Goal: Information Seeking & Learning: Learn about a topic

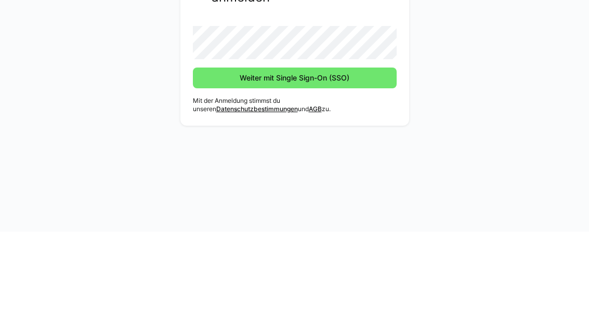
click at [294, 156] on button "Weiter mit Single Sign-On (SSO)" at bounding box center [295, 166] width 204 height 21
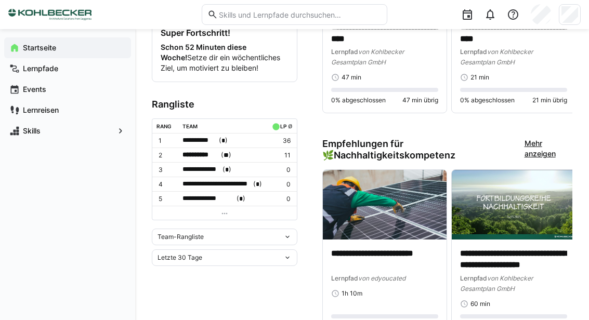
scroll to position [556, 0]
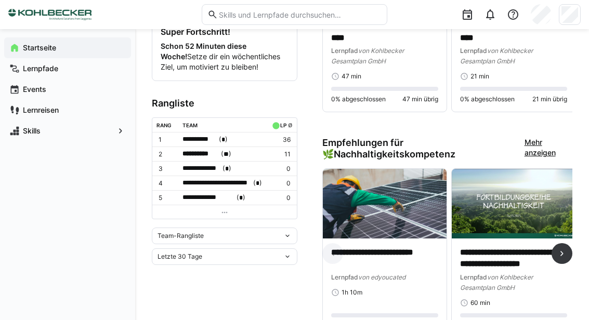
click at [365, 281] on div "**********" at bounding box center [384, 272] width 107 height 50
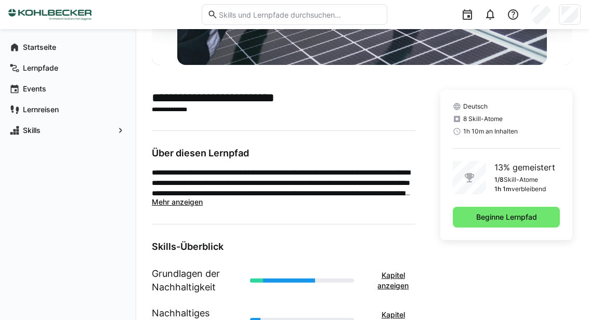
scroll to position [188, 0]
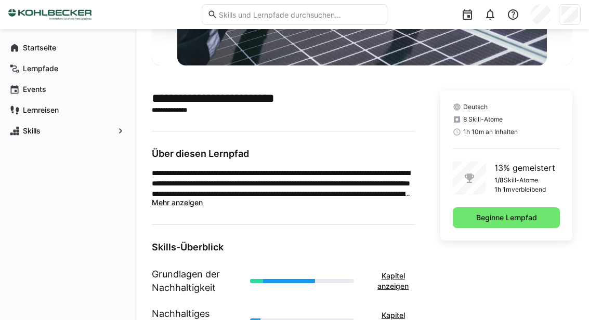
click at [165, 206] on span "Mehr anzeigen" at bounding box center [177, 202] width 51 height 9
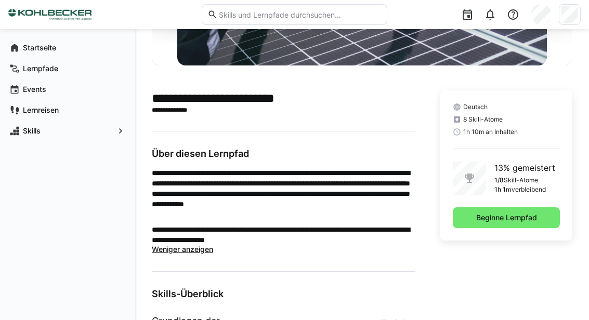
click at [516, 224] on span "Beginne Lernpfad" at bounding box center [506, 217] width 107 height 21
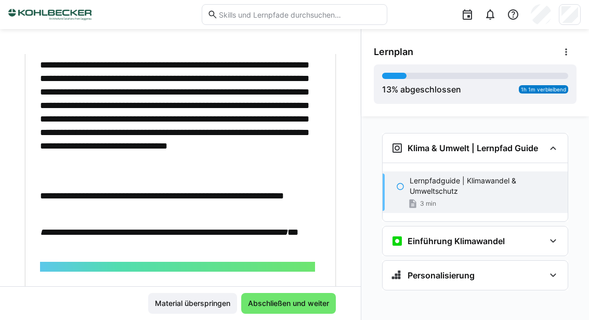
scroll to position [495, 0]
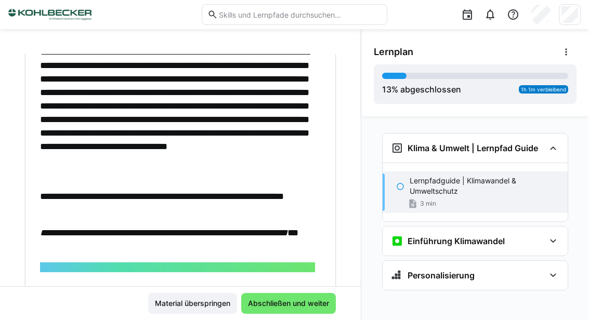
click at [272, 314] on span "Abschließen und weiter" at bounding box center [288, 303] width 95 height 21
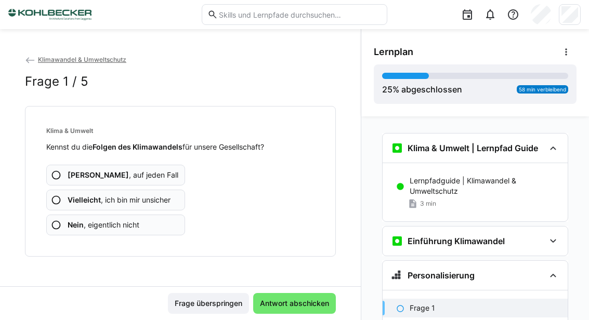
click at [59, 176] on eds-icon at bounding box center [56, 175] width 10 height 10
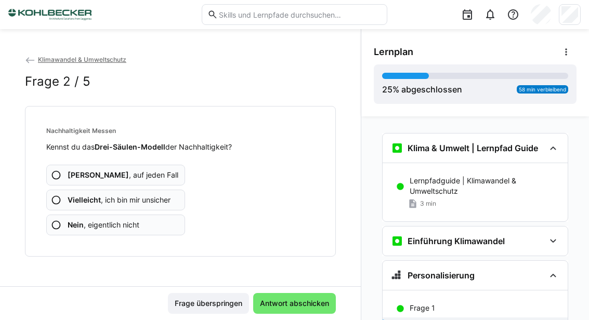
click at [56, 176] on eds-icon at bounding box center [56, 175] width 10 height 10
click at [53, 174] on eds-icon at bounding box center [56, 175] width 10 height 10
click at [56, 201] on eds-icon at bounding box center [56, 200] width 10 height 10
click at [55, 178] on eds-icon at bounding box center [56, 175] width 10 height 10
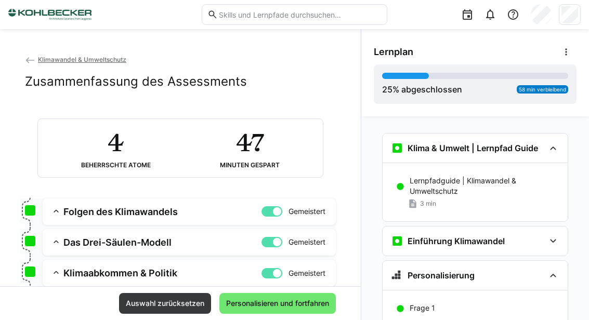
click at [156, 314] on span "Auswahl zurücksetzen" at bounding box center [165, 303] width 92 height 21
click at [149, 314] on span "Auswahl zurücksetzen" at bounding box center [165, 303] width 92 height 21
click at [150, 314] on span "Auswahl zurücksetzen" at bounding box center [165, 303] width 92 height 21
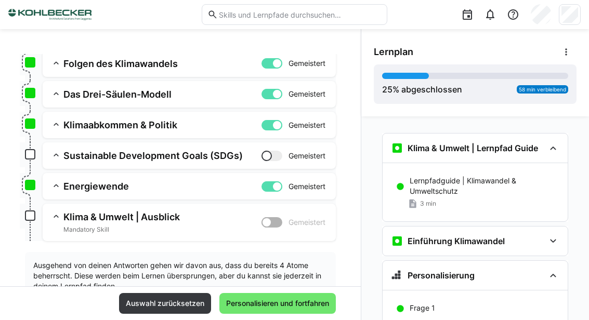
scroll to position [149, 0]
click at [147, 309] on span "Auswahl zurücksetzen" at bounding box center [165, 303] width 82 height 10
click at [262, 314] on span "Personalisieren und fortfahren" at bounding box center [277, 303] width 116 height 21
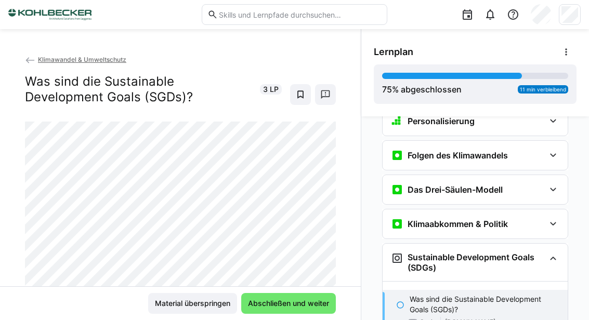
scroll to position [180, 0]
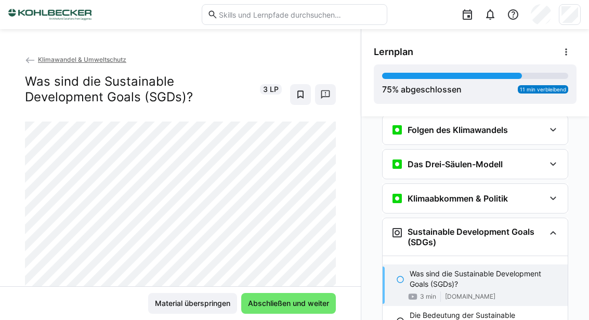
click at [294, 314] on span "Abschließen und weiter" at bounding box center [288, 303] width 95 height 21
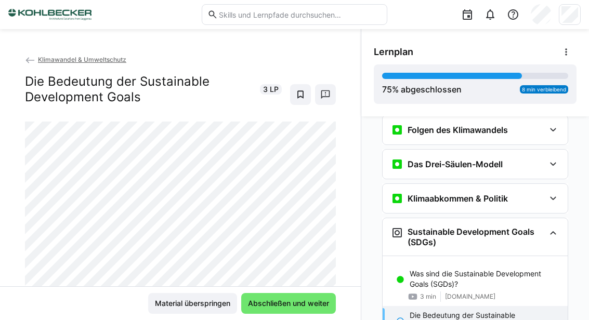
click at [287, 309] on span "Abschließen und weiter" at bounding box center [288, 303] width 84 height 10
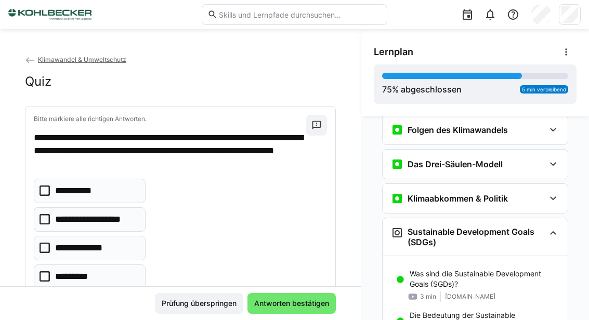
click at [41, 192] on icon at bounding box center [45, 191] width 10 height 10
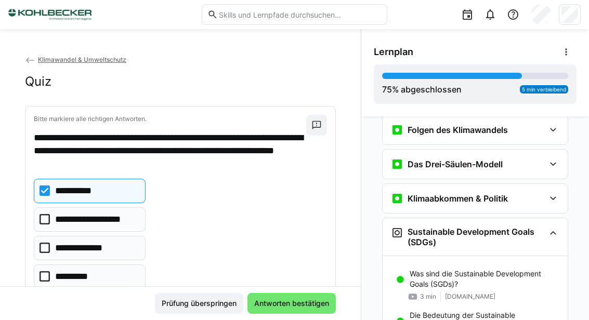
click at [39, 226] on eds-checkbox "**********" at bounding box center [90, 219] width 112 height 24
click at [39, 255] on eds-checkbox "**********" at bounding box center [90, 248] width 112 height 24
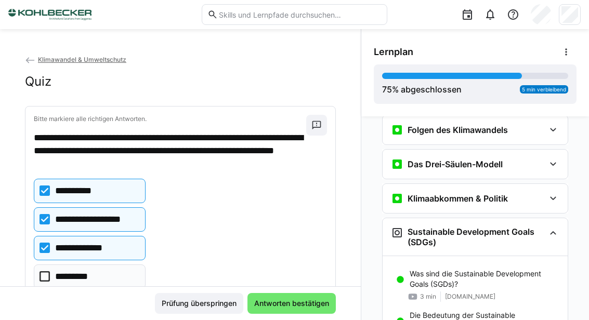
click at [42, 283] on eds-checkbox "*********" at bounding box center [90, 277] width 112 height 24
click at [291, 314] on span "Antworten bestätigen" at bounding box center [291, 303] width 88 height 21
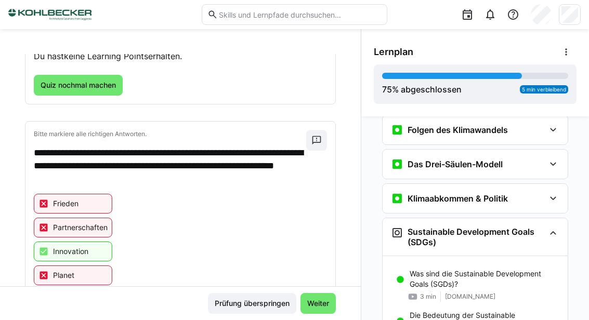
scroll to position [93, 0]
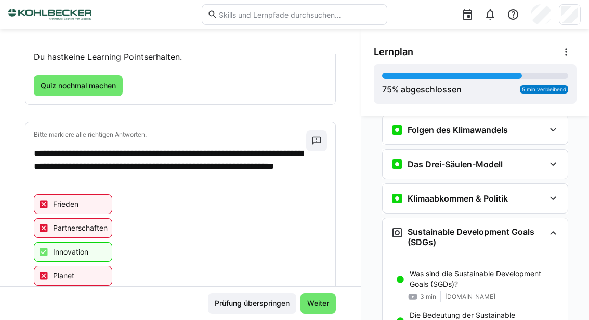
click at [72, 87] on span "Quiz nochmal machen" at bounding box center [78, 86] width 79 height 10
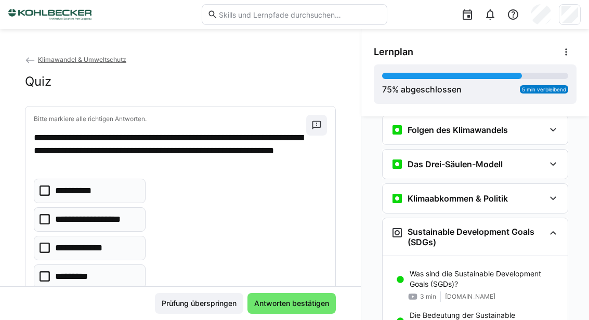
click at [37, 250] on eds-checkbox "**********" at bounding box center [90, 248] width 112 height 24
click at [282, 309] on span "Antworten bestätigen" at bounding box center [292, 303] width 78 height 10
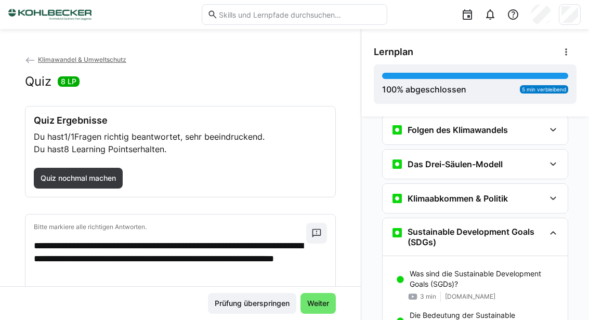
click at [315, 314] on span "Weiter" at bounding box center [317, 303] width 35 height 21
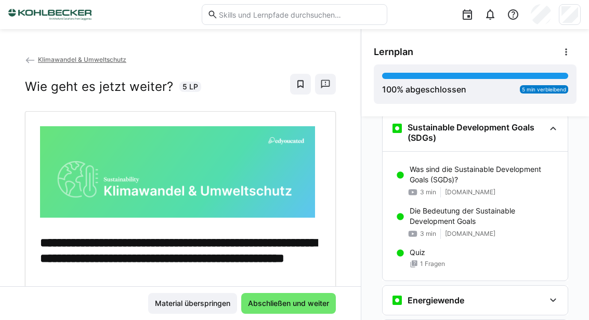
scroll to position [309, 0]
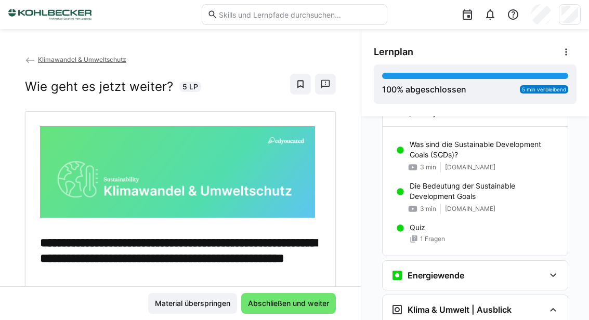
click at [272, 314] on span "Abschließen und weiter" at bounding box center [288, 303] width 95 height 21
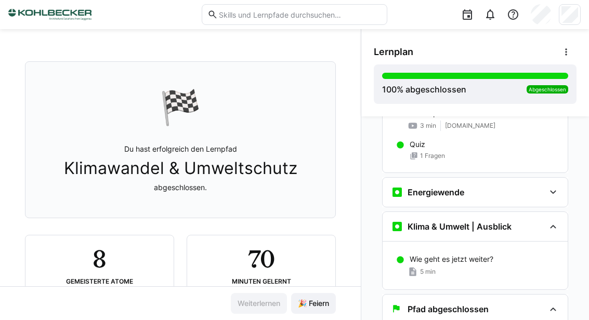
scroll to position [44, 0]
click at [309, 314] on span "🎉 Feiern" at bounding box center [313, 303] width 45 height 21
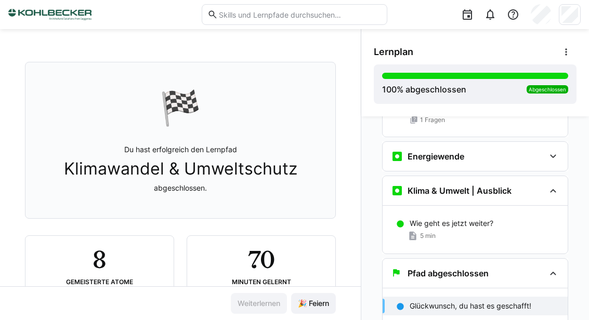
scroll to position [428, 0]
click at [315, 276] on div "70 Minuten gelernt" at bounding box center [261, 265] width 132 height 42
click at [423, 238] on span "5 min" at bounding box center [428, 236] width 16 height 8
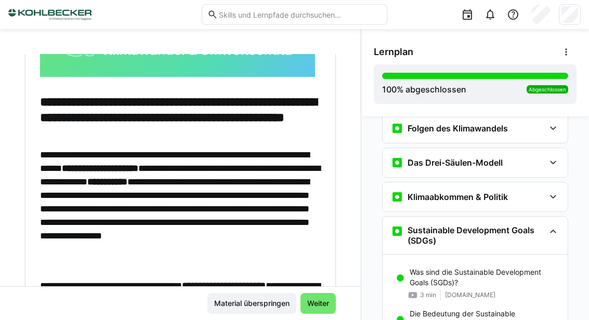
scroll to position [141, 0]
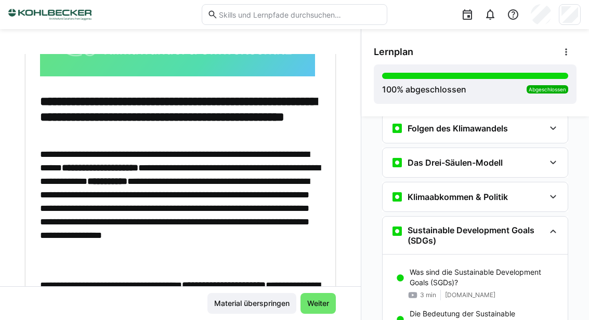
click at [550, 166] on eds-icon at bounding box center [553, 162] width 12 height 12
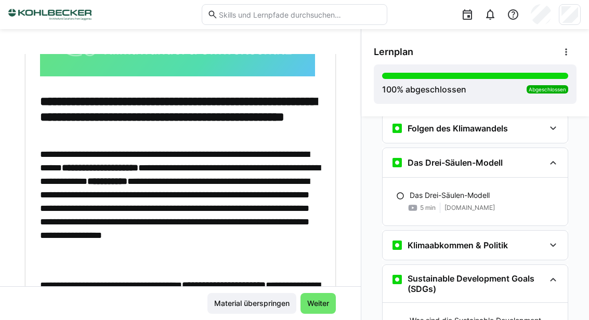
click at [437, 204] on div "5 min www.youtube.com" at bounding box center [485, 208] width 150 height 10
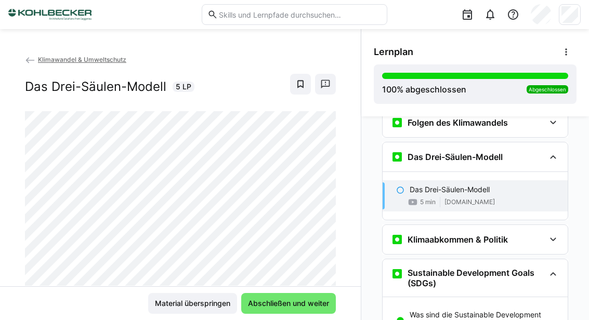
scroll to position [213, 0]
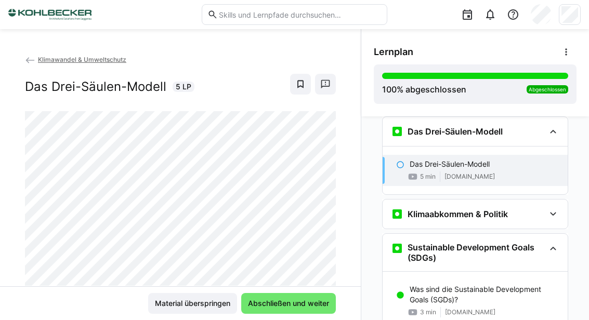
click at [182, 314] on span "Material überspringen" at bounding box center [192, 303] width 89 height 21
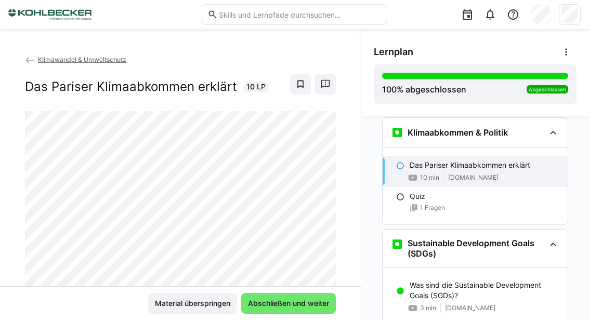
scroll to position [295, 0]
click at [297, 314] on span "Abschließen und weiter" at bounding box center [288, 303] width 95 height 21
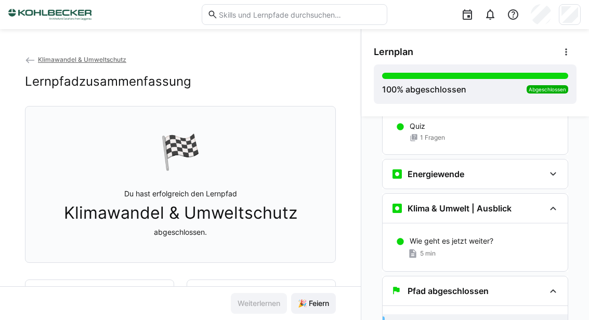
scroll to position [554, 0]
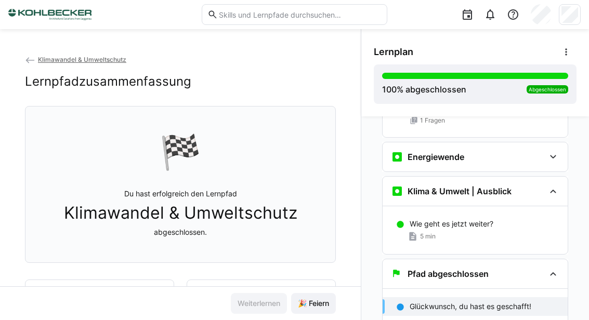
click at [505, 195] on h3 "Klima & Umwelt | Ausblick" at bounding box center [460, 191] width 104 height 10
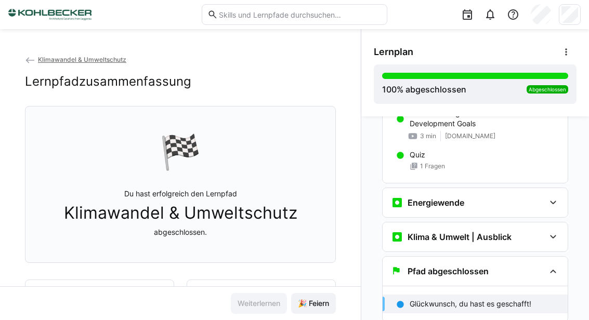
scroll to position [505, 0]
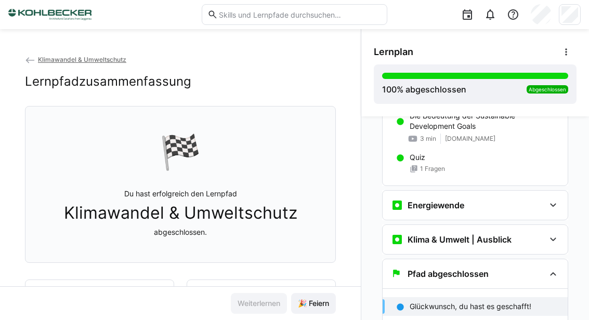
click at [432, 170] on span "1 Fragen" at bounding box center [432, 169] width 25 height 8
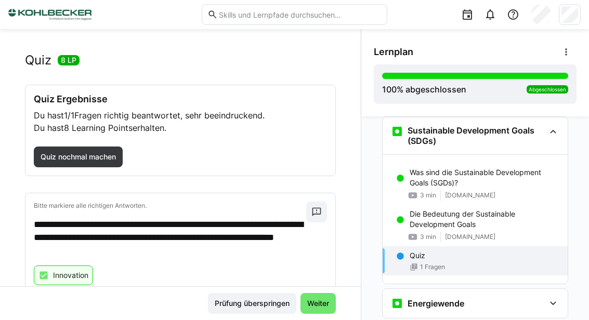
scroll to position [21, 0]
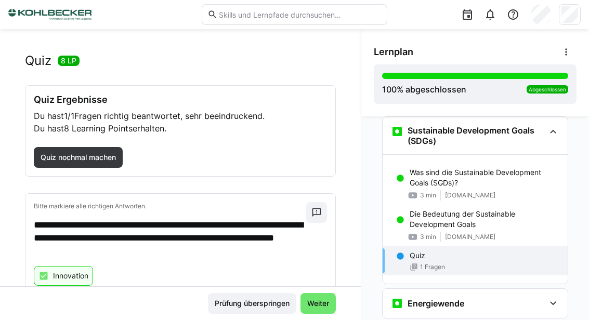
click at [320, 314] on span "Weiter" at bounding box center [317, 303] width 35 height 21
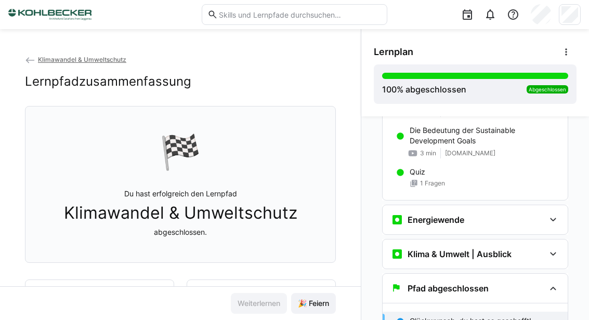
scroll to position [505, 0]
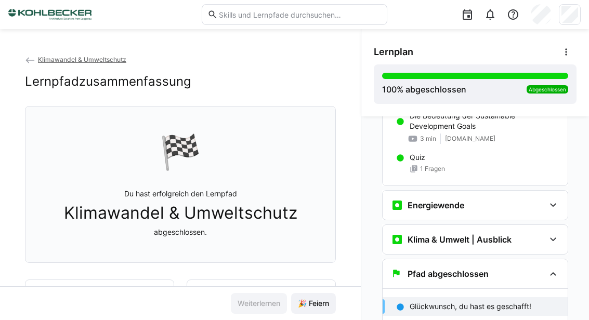
click at [556, 206] on eds-icon at bounding box center [553, 205] width 12 height 12
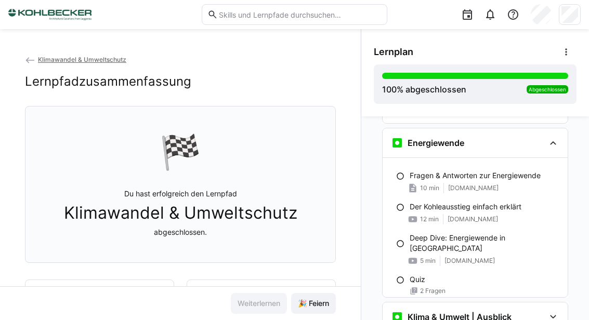
scroll to position [564, 0]
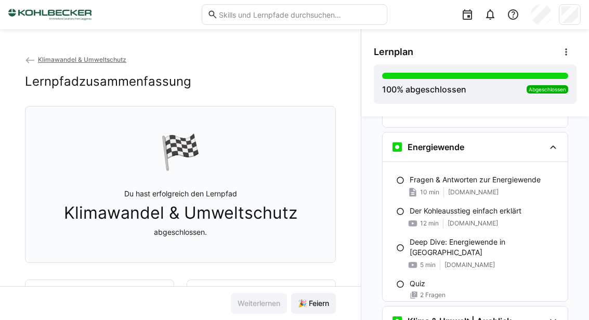
click at [488, 197] on div "10 min www.umweltbundesamt.de" at bounding box center [485, 192] width 150 height 10
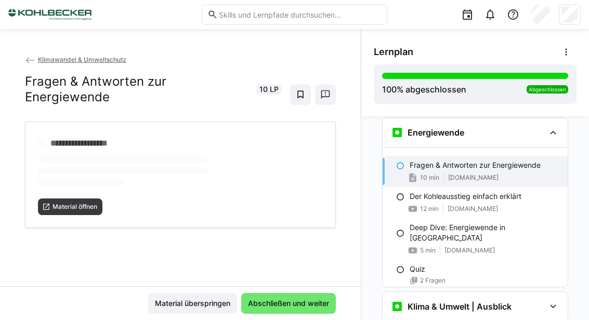
scroll to position [579, 0]
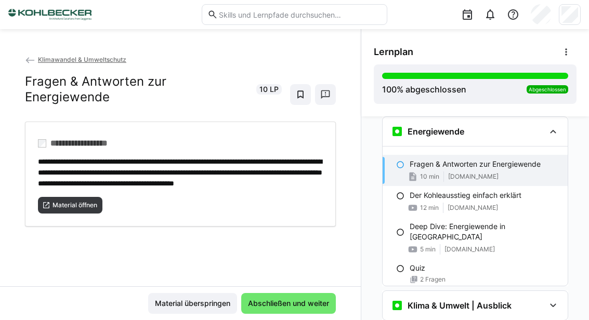
click at [422, 276] on span "2 Fragen" at bounding box center [432, 280] width 25 height 8
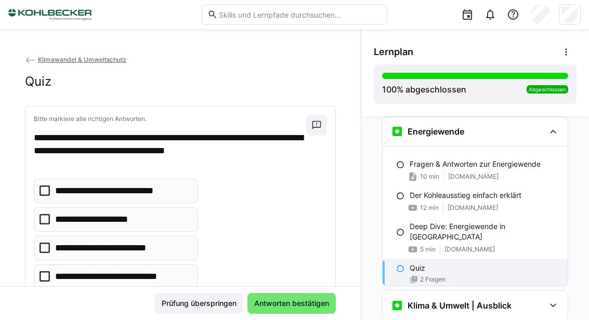
click at [48, 225] on eds-checkbox "**********" at bounding box center [116, 219] width 164 height 24
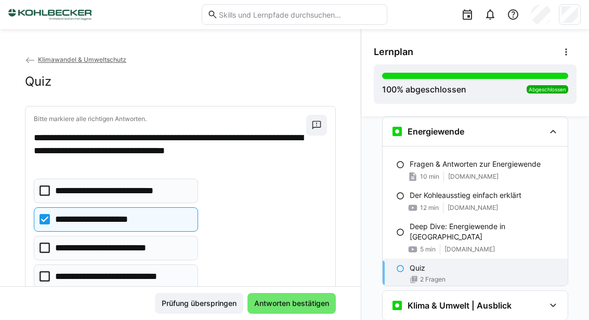
click at [297, 314] on span "Antworten bestätigen" at bounding box center [291, 303] width 88 height 21
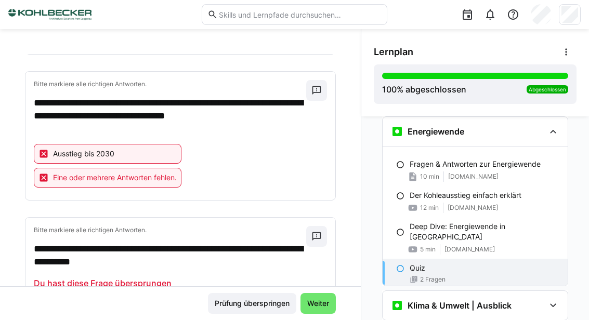
scroll to position [142, 0]
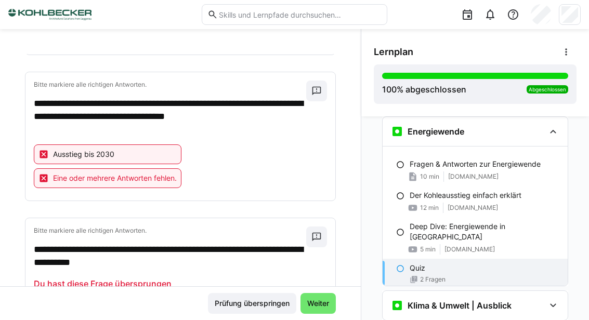
click at [326, 314] on span "Weiter" at bounding box center [317, 303] width 35 height 21
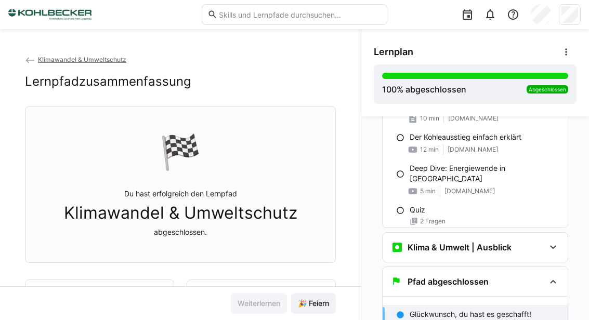
scroll to position [645, 0]
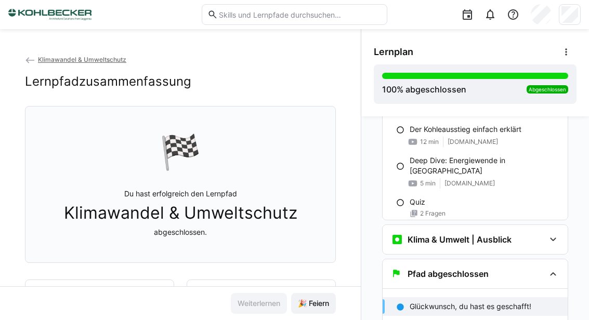
click at [420, 197] on div "Quiz 2 Fragen" at bounding box center [475, 207] width 185 height 29
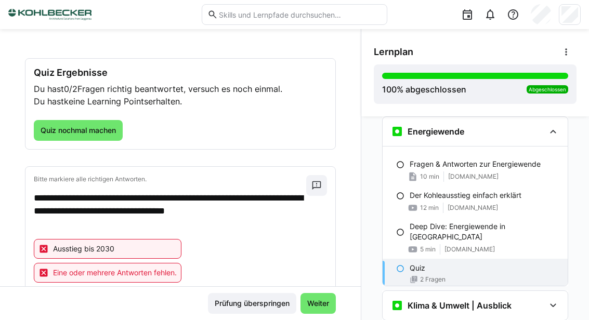
scroll to position [38, 0]
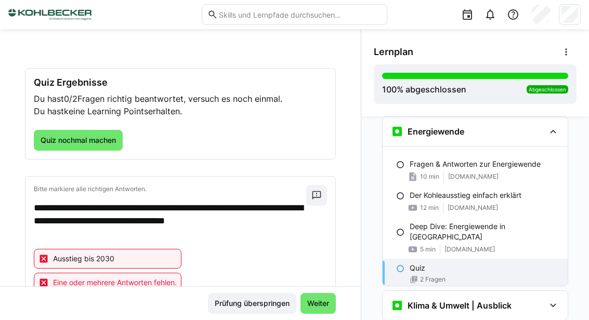
click at [81, 137] on span "Quiz nochmal machen" at bounding box center [78, 140] width 79 height 10
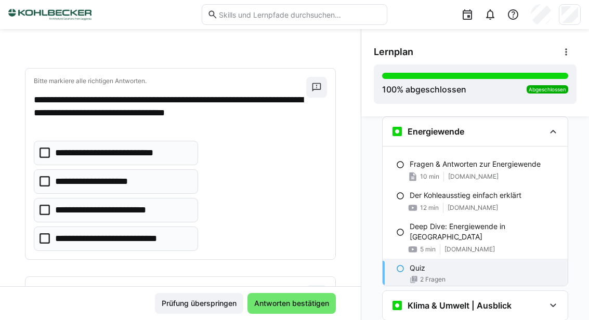
click at [46, 210] on icon at bounding box center [45, 210] width 10 height 10
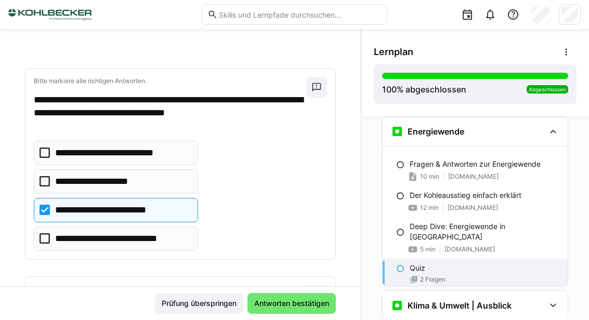
click at [46, 240] on icon at bounding box center [45, 238] width 10 height 10
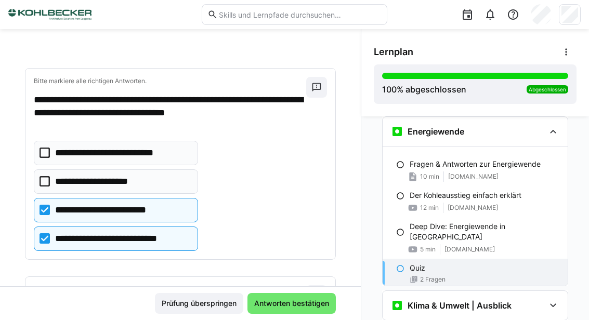
click at [51, 152] on eds-checkbox "**********" at bounding box center [116, 153] width 164 height 24
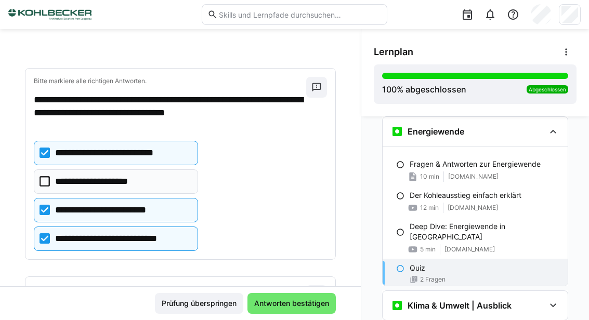
click at [300, 309] on span "Antworten bestätigen" at bounding box center [292, 303] width 78 height 10
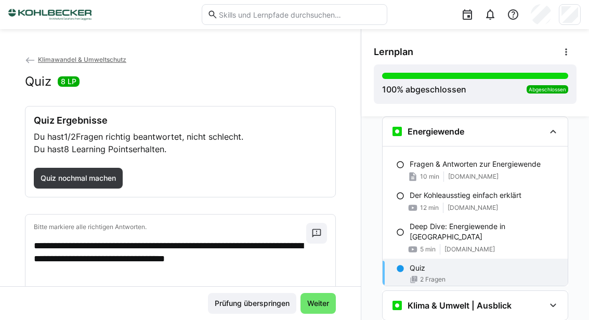
scroll to position [0, 0]
click at [89, 182] on span "Quiz nochmal machen" at bounding box center [78, 178] width 79 height 10
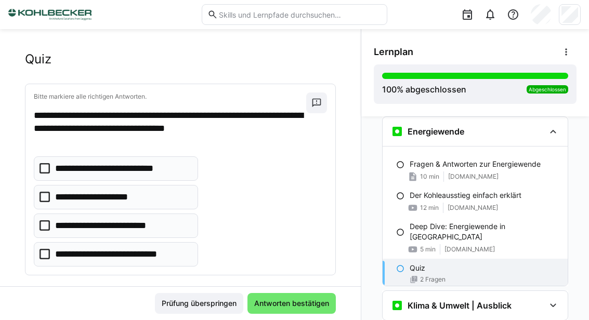
scroll to position [21, 0]
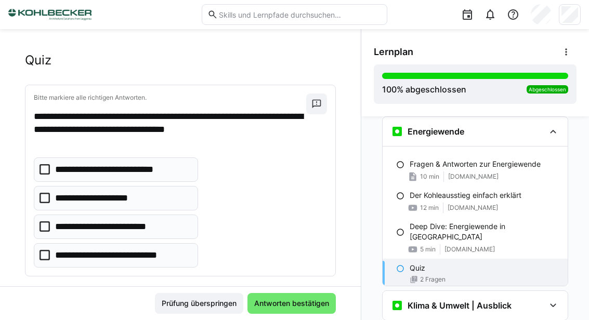
click at [51, 169] on eds-checkbox "**********" at bounding box center [116, 170] width 164 height 24
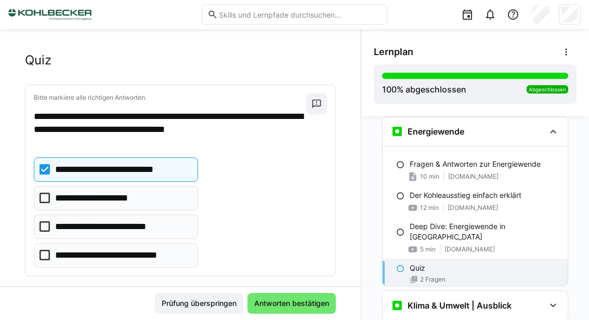
click at [52, 223] on eds-checkbox "**********" at bounding box center [116, 227] width 164 height 24
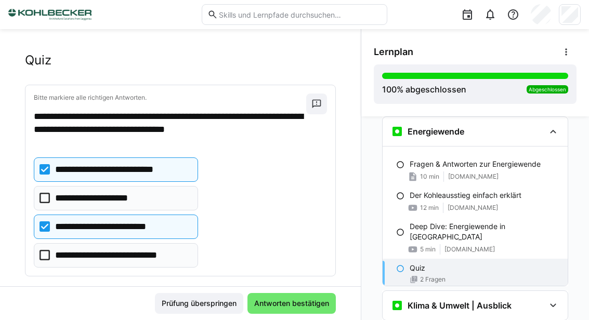
click at [51, 254] on eds-checkbox "**********" at bounding box center [116, 255] width 164 height 24
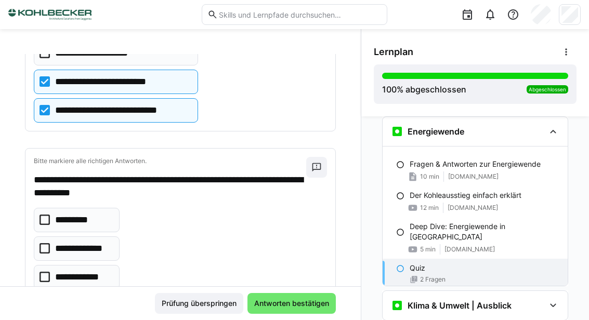
scroll to position [166, 0]
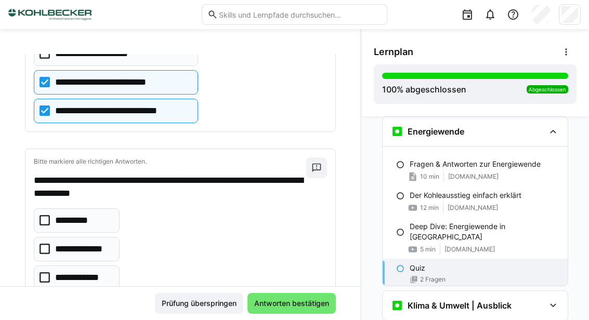
click at [48, 221] on icon at bounding box center [45, 220] width 10 height 10
click at [296, 309] on span "Antworten bestätigen" at bounding box center [292, 303] width 78 height 10
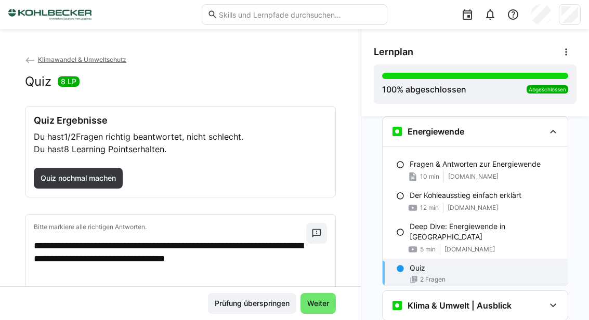
scroll to position [1, 0]
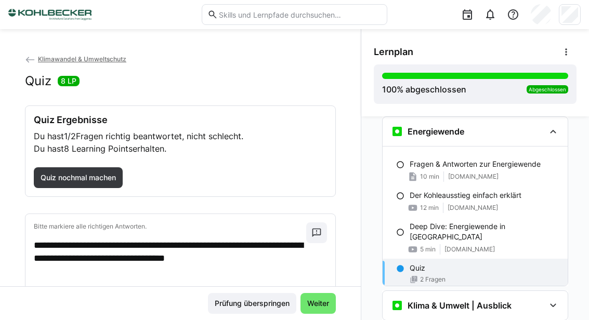
click at [91, 179] on span "Quiz nochmal machen" at bounding box center [78, 178] width 79 height 10
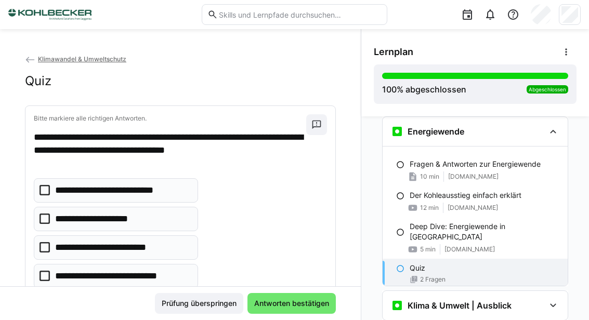
click at [50, 192] on eds-checkbox "**********" at bounding box center [116, 190] width 164 height 24
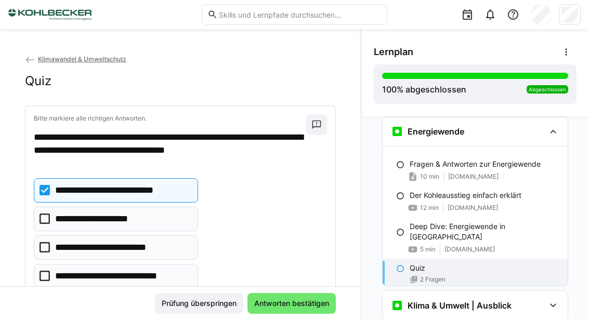
click at [53, 245] on eds-checkbox "**********" at bounding box center [116, 248] width 164 height 24
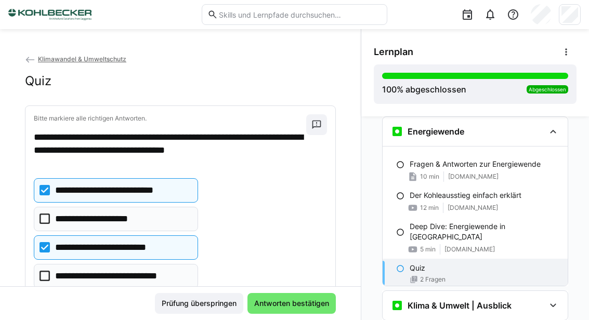
click at [50, 272] on eds-checkbox "**********" at bounding box center [116, 276] width 164 height 24
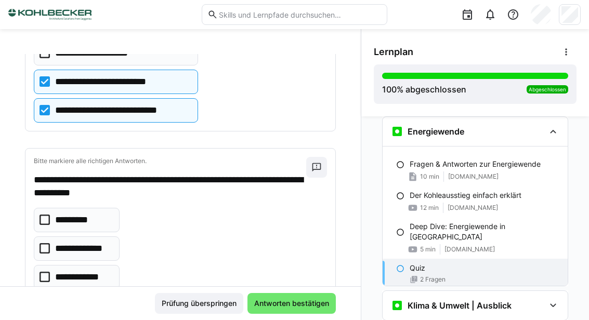
scroll to position [166, 0]
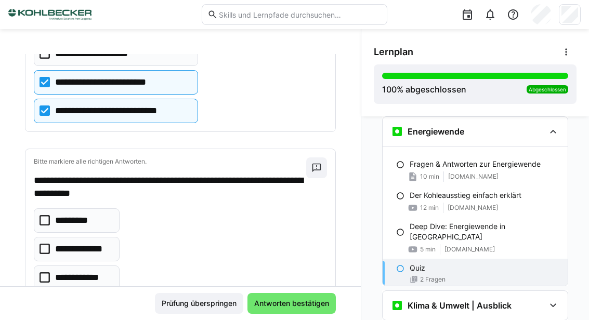
click at [50, 251] on eds-checkbox "**********" at bounding box center [77, 249] width 86 height 24
click at [291, 309] on span "Antworten bestätigen" at bounding box center [292, 303] width 78 height 10
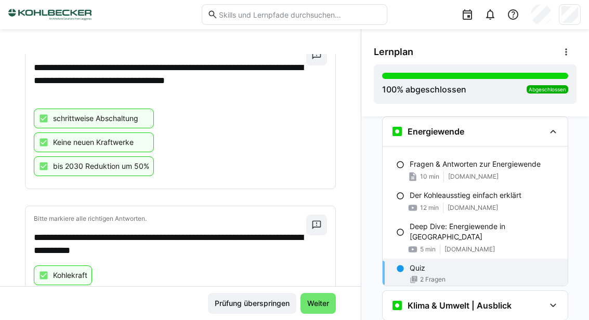
scroll to position [178, 0]
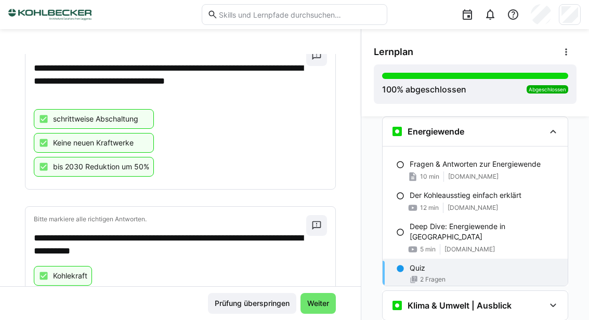
click at [320, 309] on span "Weiter" at bounding box center [318, 303] width 25 height 10
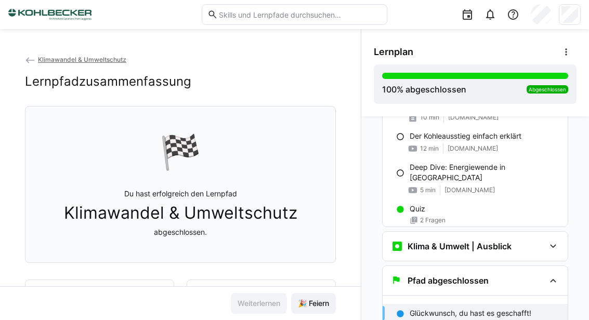
scroll to position [645, 0]
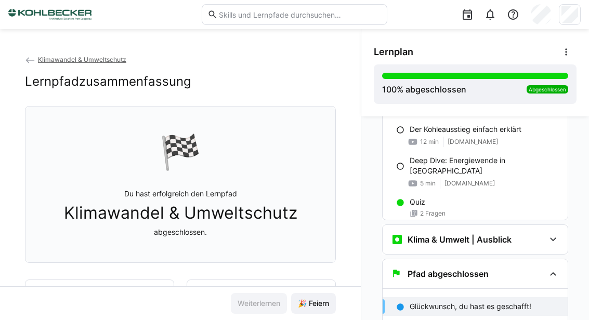
click at [317, 309] on span "🎉 Feiern" at bounding box center [313, 303] width 34 height 10
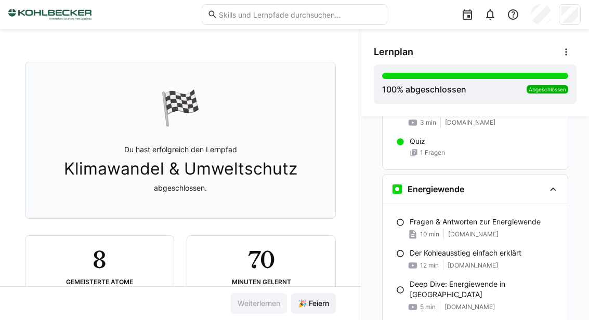
scroll to position [44, 0]
click at [448, 230] on div "10 min www.umweltbundesamt.de" at bounding box center [485, 234] width 150 height 10
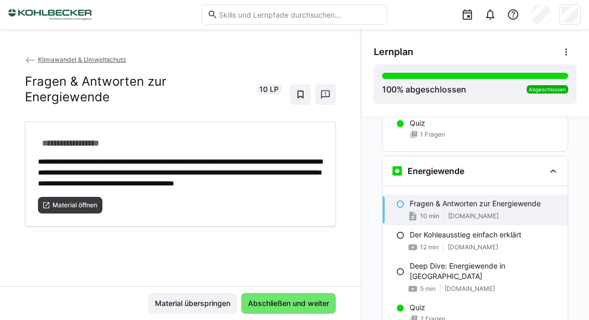
scroll to position [37, 0]
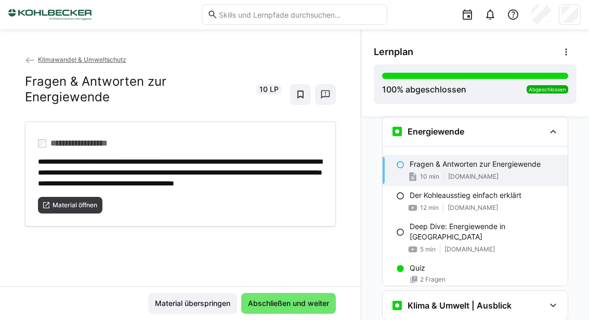
click at [201, 310] on span "Material überspringen" at bounding box center [192, 303] width 89 height 21
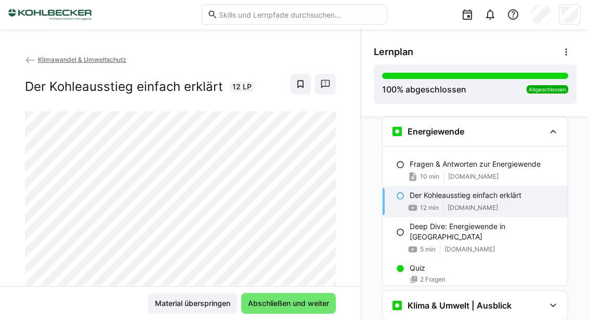
click at [292, 308] on span "Abschließen und weiter" at bounding box center [288, 303] width 84 height 10
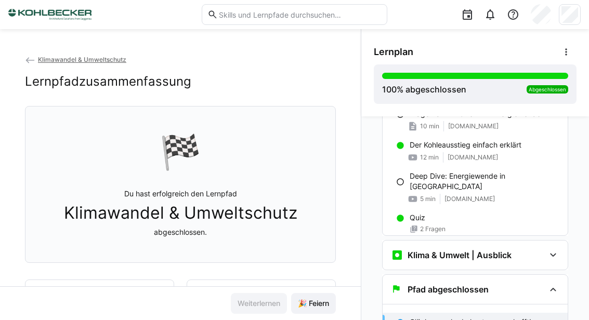
scroll to position [645, 0]
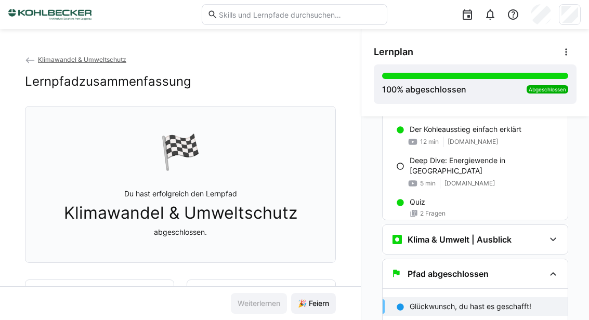
click at [406, 151] on div "Deep Dive: Energiewende in Europa 5 min www.youtube.com" at bounding box center [475, 172] width 185 height 42
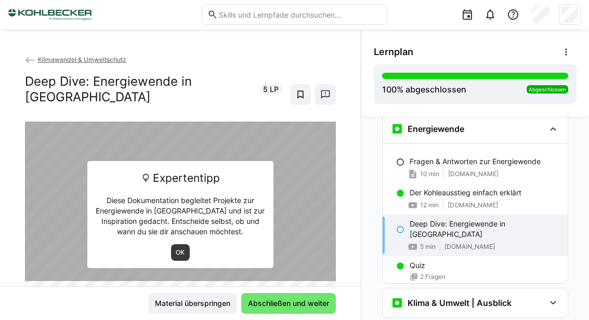
scroll to position [579, 0]
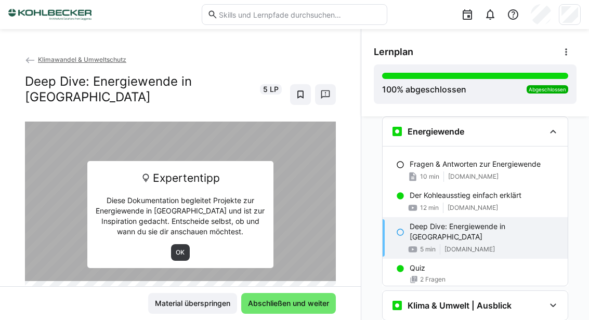
click at [184, 244] on span "OK" at bounding box center [180, 252] width 19 height 17
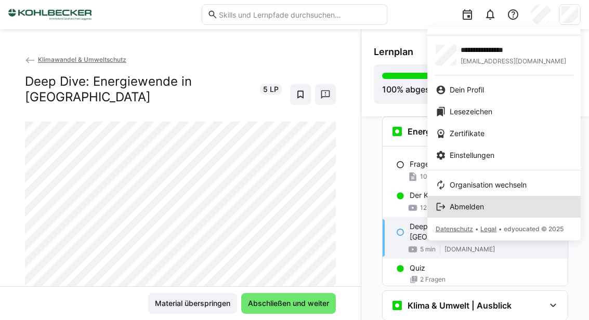
click at [452, 208] on span "Abmelden" at bounding box center [467, 207] width 34 height 10
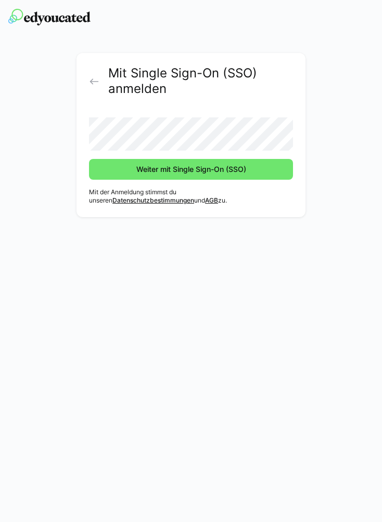
click at [191, 169] on button "Weiter mit Single Sign-On (SSO)" at bounding box center [191, 169] width 204 height 21
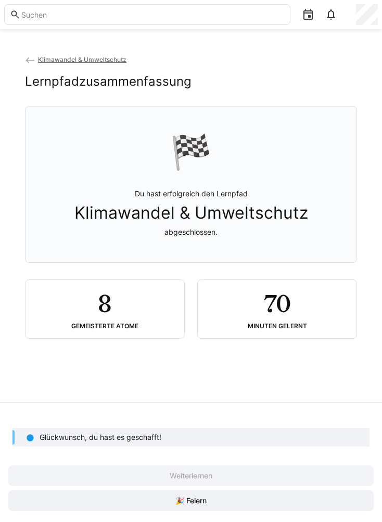
click at [62, 62] on span "Klimawandel & Umweltschutz" at bounding box center [82, 60] width 88 height 8
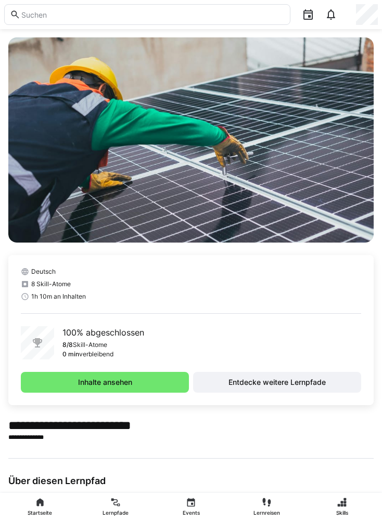
click at [254, 382] on span "Entdecke weitere Lernpfade" at bounding box center [277, 382] width 100 height 10
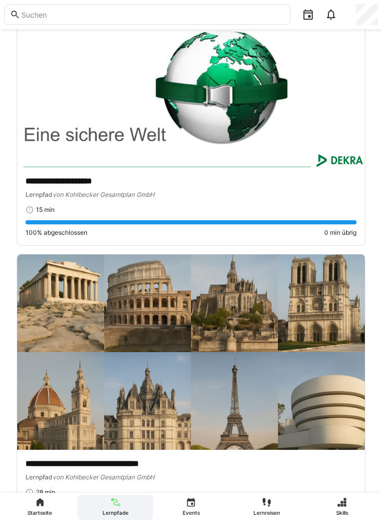
scroll to position [776, 0]
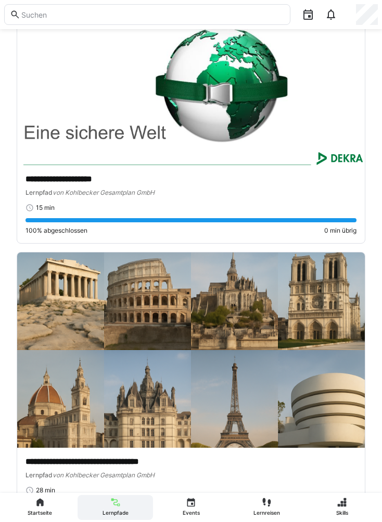
click at [145, 391] on img at bounding box center [190, 350] width 347 height 195
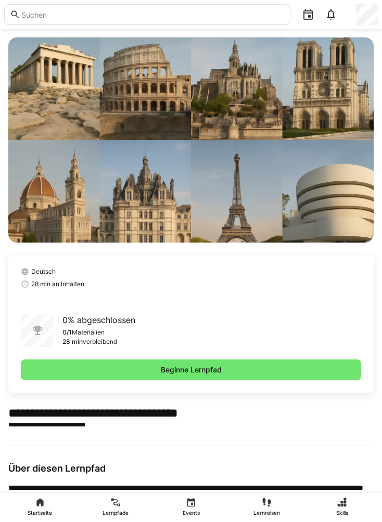
click at [155, 374] on span "Beginne Lernpfad" at bounding box center [191, 370] width 340 height 21
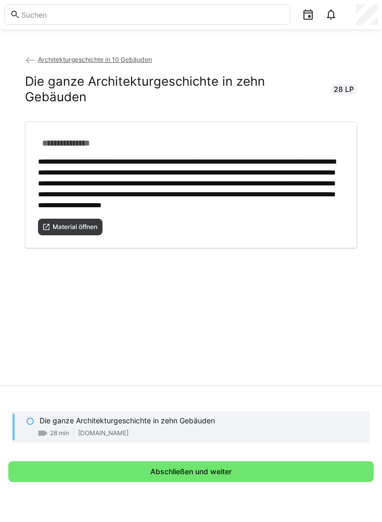
click at [68, 231] on span "Material öffnen" at bounding box center [74, 227] width 47 height 8
click at [180, 482] on span "Abschließen und weiter" at bounding box center [190, 472] width 365 height 21
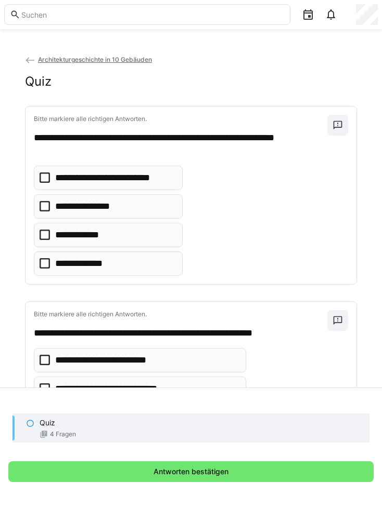
click at [48, 235] on icon at bounding box center [45, 235] width 10 height 10
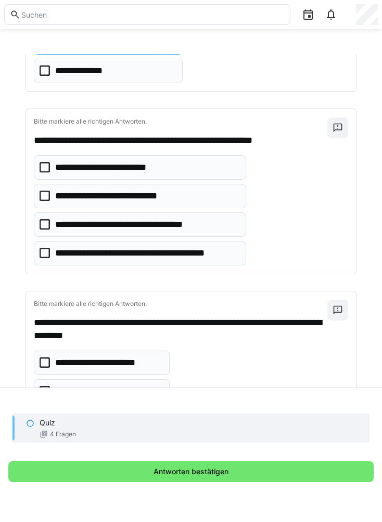
scroll to position [193, 0]
click at [47, 258] on eds-checkbox "**********" at bounding box center [140, 253] width 212 height 24
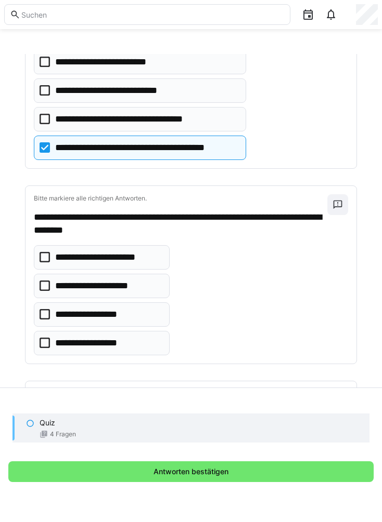
scroll to position [299, 0]
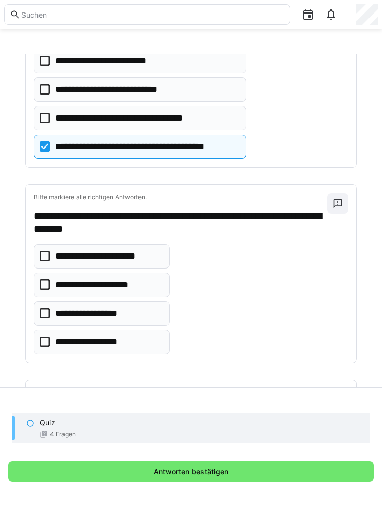
click at [44, 289] on icon at bounding box center [45, 285] width 10 height 10
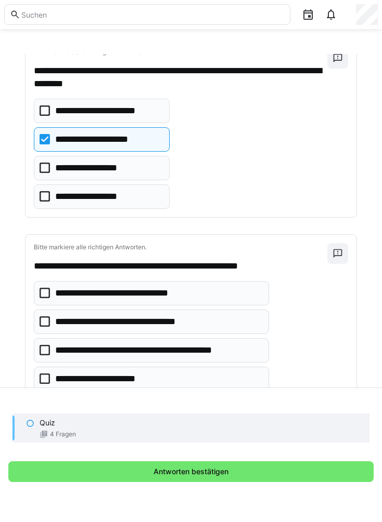
scroll to position [444, 0]
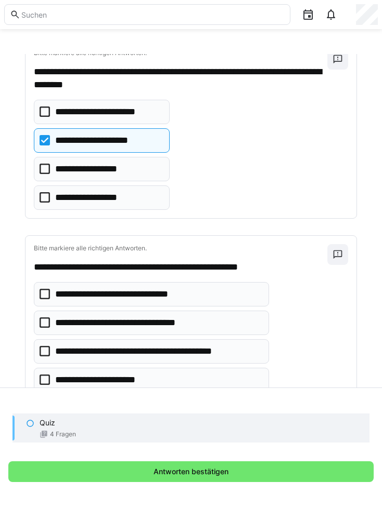
click at [46, 356] on icon at bounding box center [45, 351] width 10 height 10
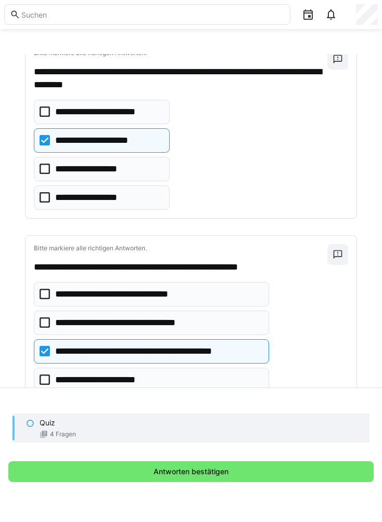
scroll to position [37, 0]
click at [159, 472] on span "Antworten bestätigen" at bounding box center [191, 472] width 78 height 10
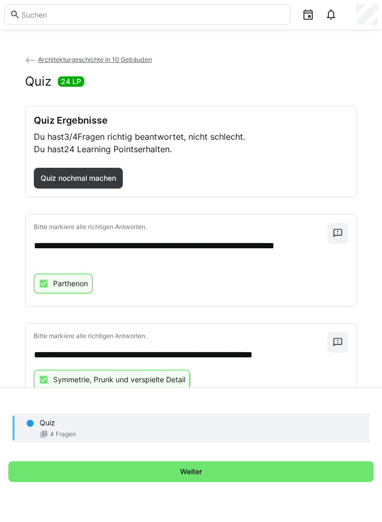
scroll to position [0, 0]
click at [87, 173] on span "Quiz nochmal machen" at bounding box center [78, 178] width 79 height 10
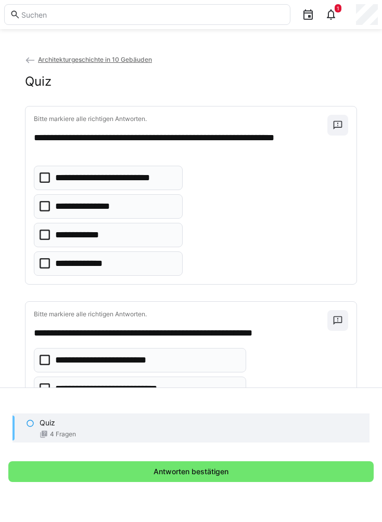
click at [47, 230] on icon at bounding box center [45, 235] width 10 height 10
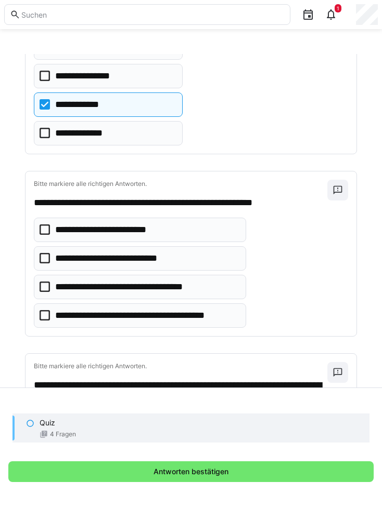
scroll to position [131, 0]
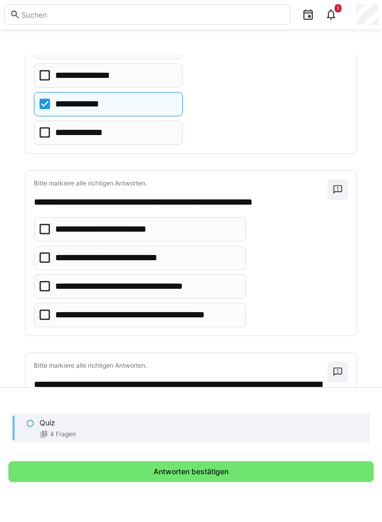
click at [43, 310] on icon at bounding box center [45, 315] width 10 height 10
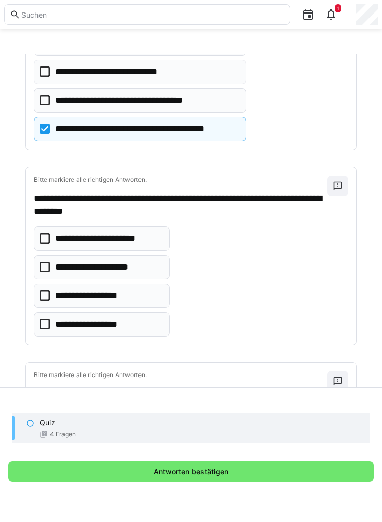
scroll to position [318, 0]
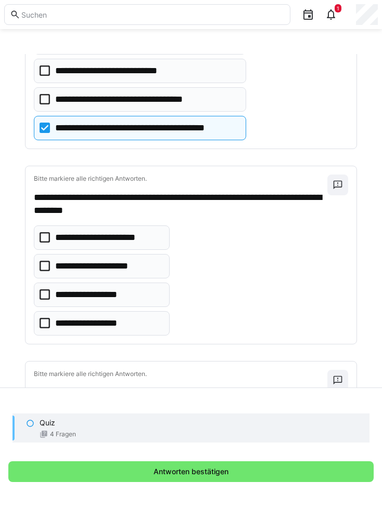
click at [44, 311] on eds-checkbox "**********" at bounding box center [102, 323] width 136 height 24
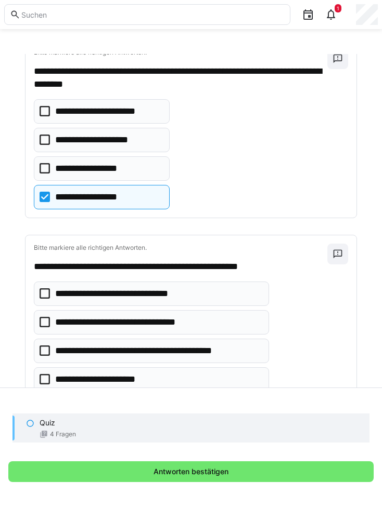
scroll to position [444, 0]
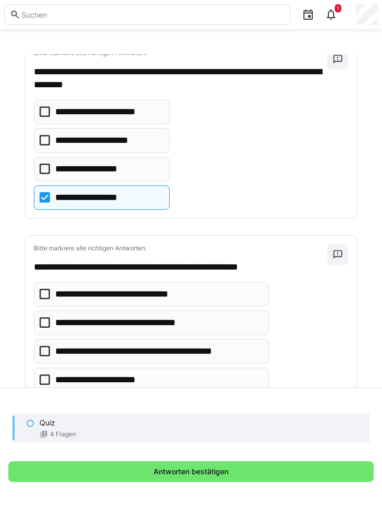
click at [45, 339] on eds-checkbox "**********" at bounding box center [151, 351] width 235 height 24
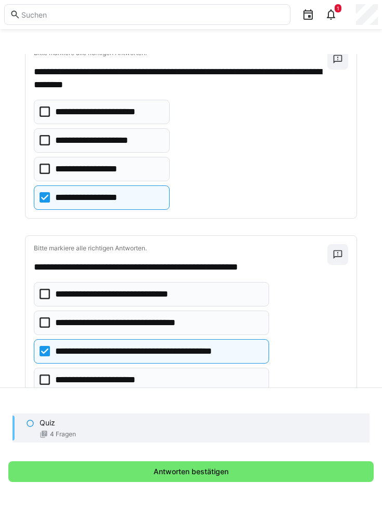
click at [154, 474] on span "Antworten bestätigen" at bounding box center [191, 472] width 78 height 10
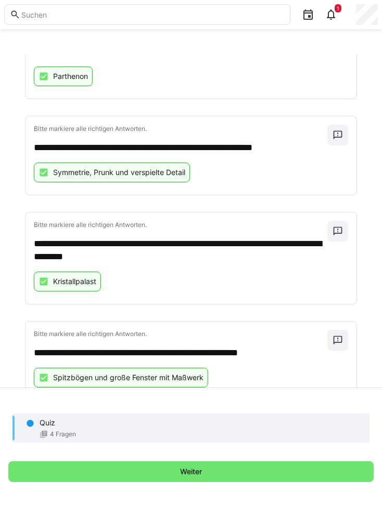
scroll to position [207, 0]
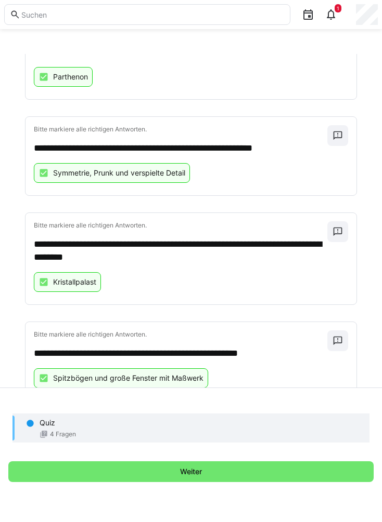
click at [334, 227] on eds-icon at bounding box center [337, 232] width 10 height 10
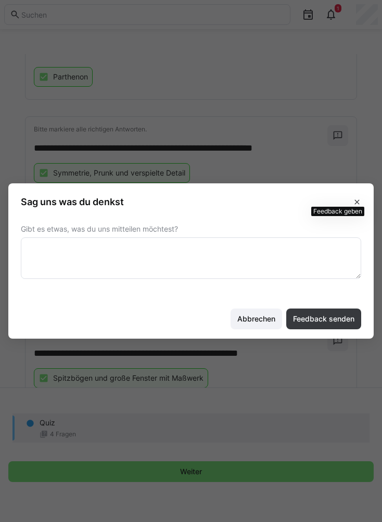
click at [255, 324] on span "Abbrechen" at bounding box center [256, 319] width 41 height 10
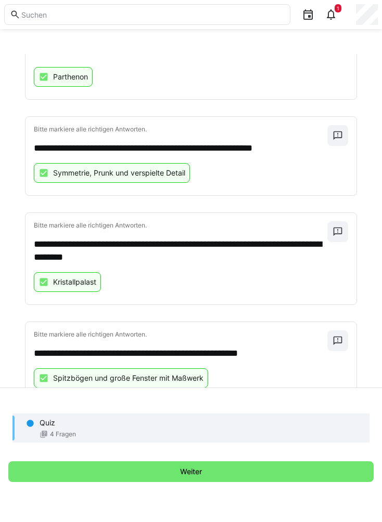
click at [180, 472] on span "Weiter" at bounding box center [190, 472] width 25 height 10
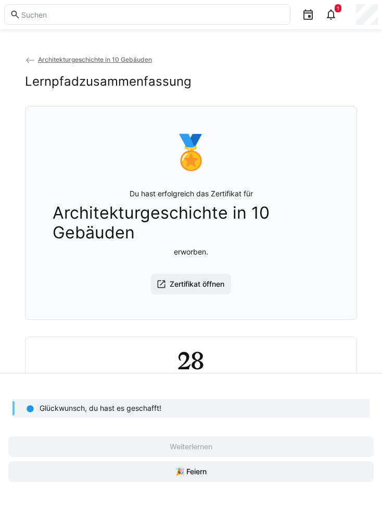
click at [185, 474] on span "🎉 Feiern" at bounding box center [191, 472] width 34 height 10
click at [190, 279] on span "Zertifikat öffnen" at bounding box center [197, 284] width 58 height 10
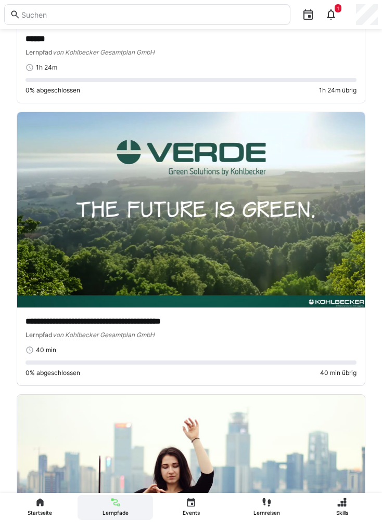
scroll to position [1764, 0]
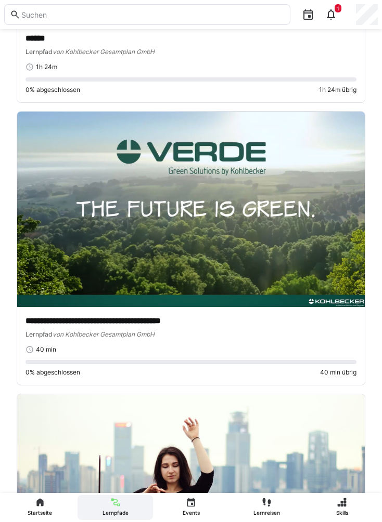
click at [151, 232] on img at bounding box center [190, 209] width 347 height 195
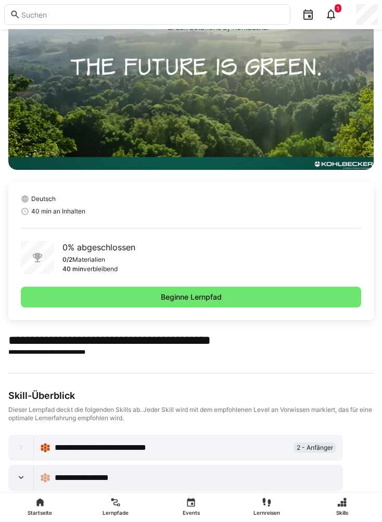
scroll to position [72, 0]
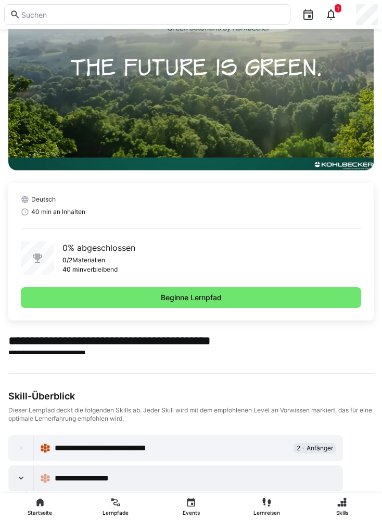
click at [157, 299] on span "Beginne Lernpfad" at bounding box center [191, 297] width 340 height 21
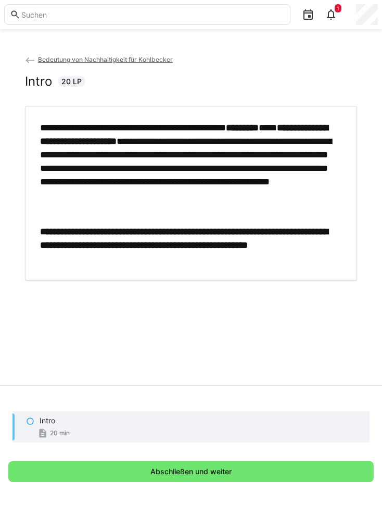
click at [32, 443] on div "Intro 20 min" at bounding box center [190, 427] width 357 height 31
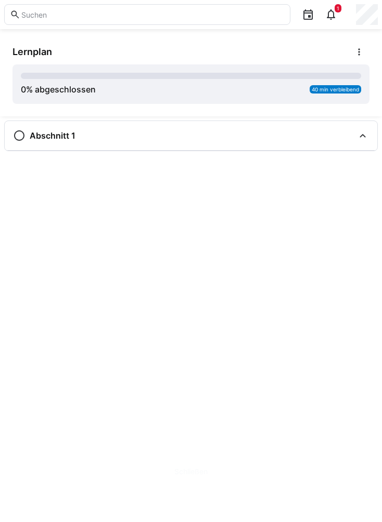
click at [116, 141] on div "Abschnitt 1" at bounding box center [183, 135] width 341 height 12
click at [25, 134] on eds-icon at bounding box center [19, 135] width 12 height 12
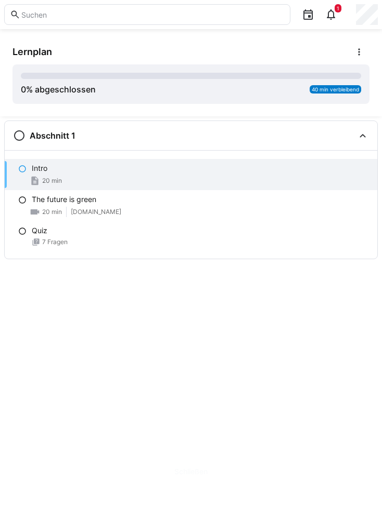
click at [44, 179] on span "20 min" at bounding box center [52, 181] width 20 height 8
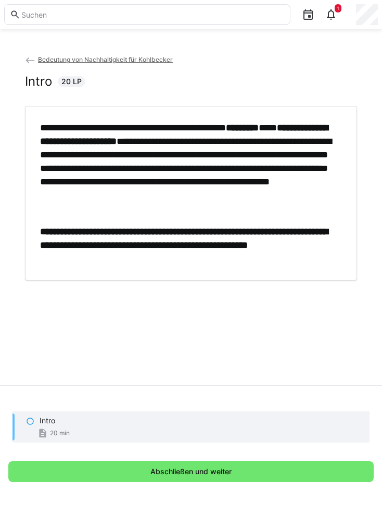
click at [40, 439] on eds-icon at bounding box center [42, 433] width 10 height 10
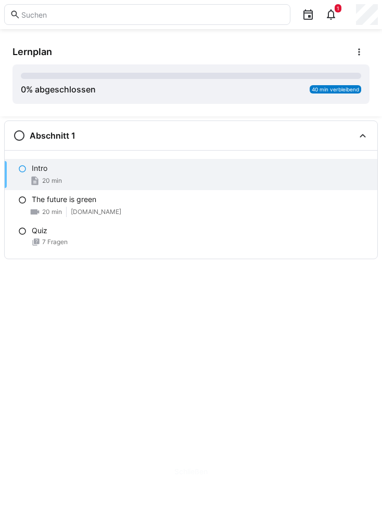
click at [41, 244] on div "7 Fragen" at bounding box center [200, 242] width 337 height 8
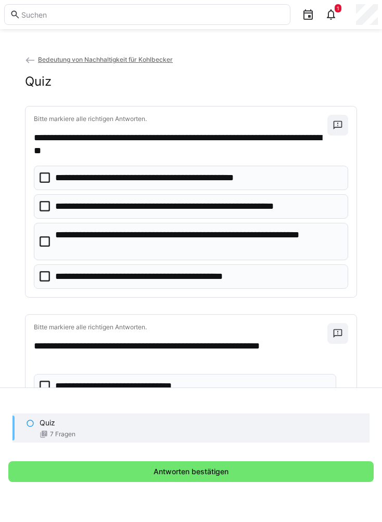
click at [45, 283] on eds-checkbox "**********" at bounding box center [191, 277] width 314 height 24
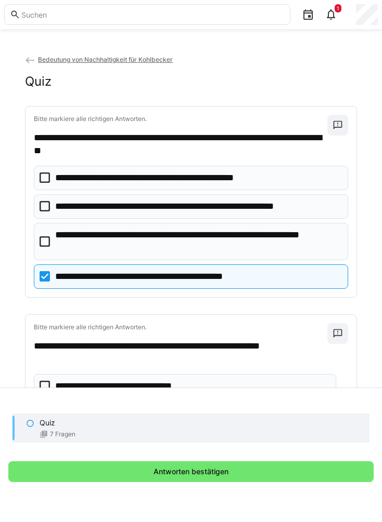
click at [47, 208] on icon at bounding box center [45, 206] width 10 height 10
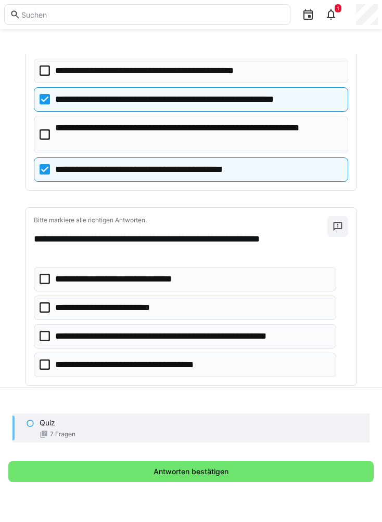
scroll to position [108, 0]
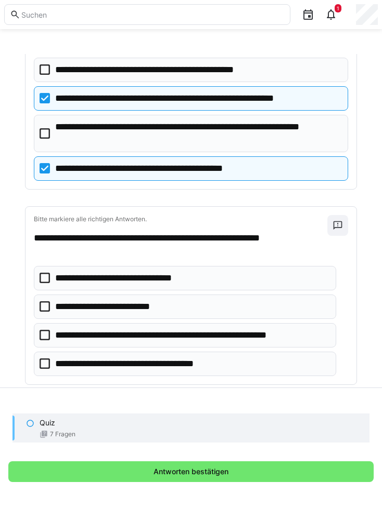
click at [47, 278] on icon at bounding box center [45, 278] width 10 height 10
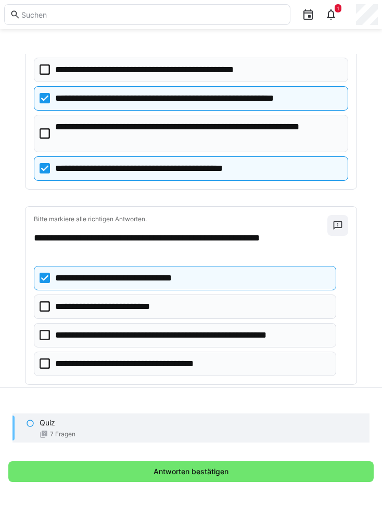
click at [39, 339] on eds-checkbox "**********" at bounding box center [185, 335] width 302 height 24
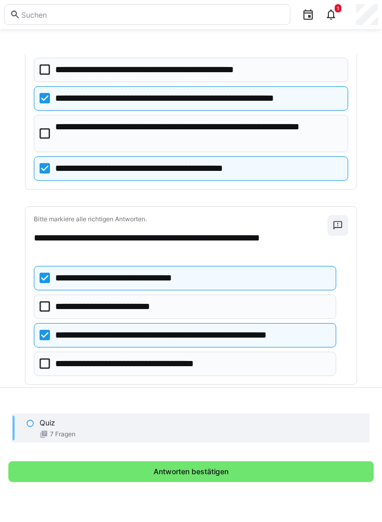
click at [151, 482] on span "Antworten bestätigen" at bounding box center [190, 472] width 365 height 21
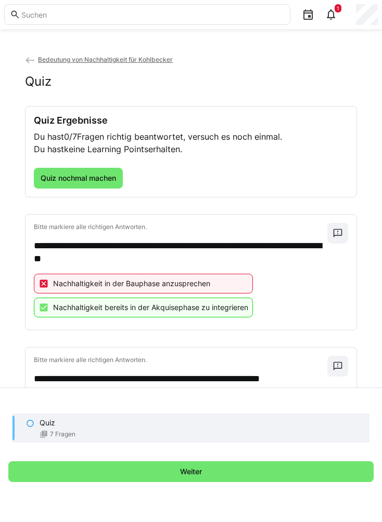
click at [76, 175] on span "Quiz nochmal machen" at bounding box center [78, 178] width 79 height 10
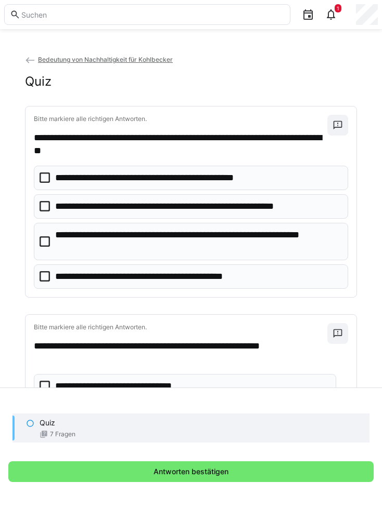
click at [43, 206] on icon at bounding box center [45, 206] width 10 height 10
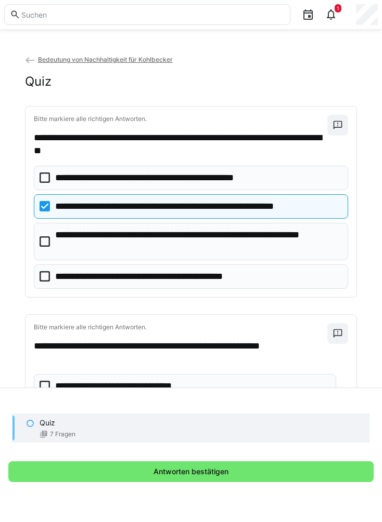
click at [47, 246] on icon at bounding box center [45, 242] width 10 height 10
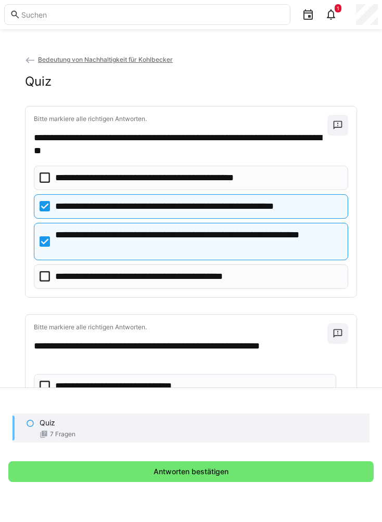
click at [46, 242] on icon at bounding box center [45, 242] width 10 height 10
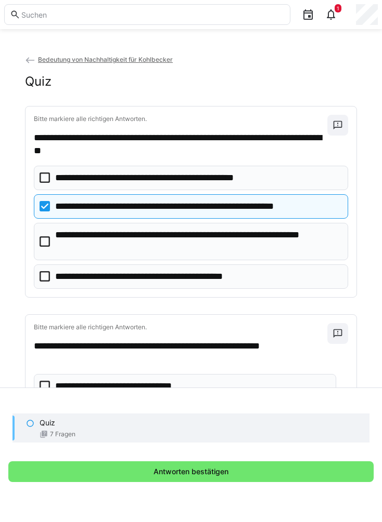
click at [45, 274] on icon at bounding box center [45, 276] width 10 height 10
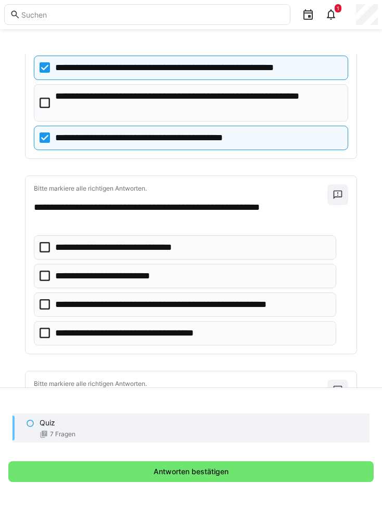
scroll to position [140, 0]
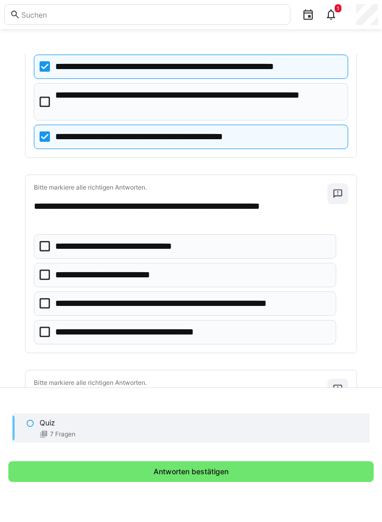
click at [44, 304] on icon at bounding box center [45, 303] width 10 height 10
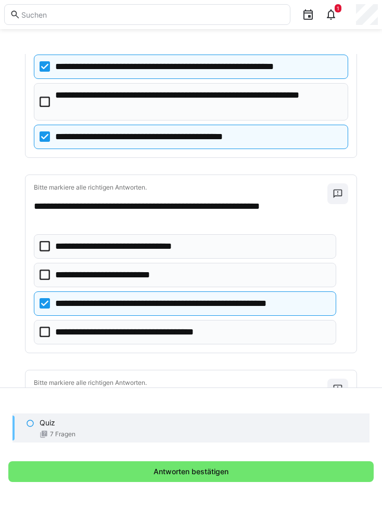
click at [53, 250] on eds-checkbox "**********" at bounding box center [185, 246] width 302 height 24
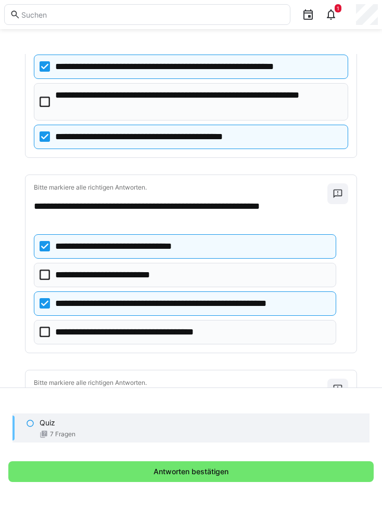
click at [45, 280] on icon at bounding box center [45, 275] width 10 height 10
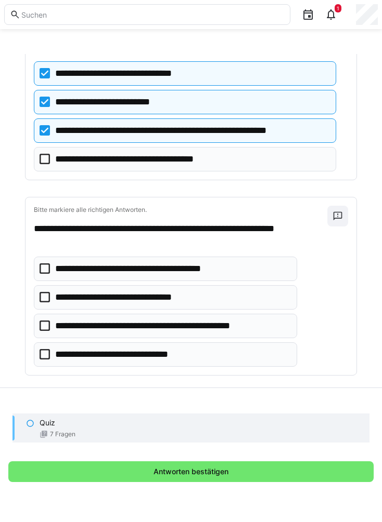
scroll to position [317, 0]
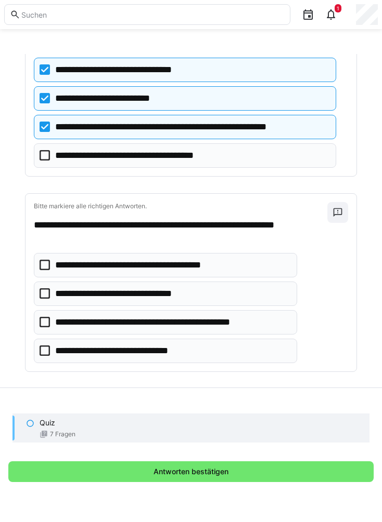
click at [44, 294] on icon at bounding box center [45, 294] width 10 height 10
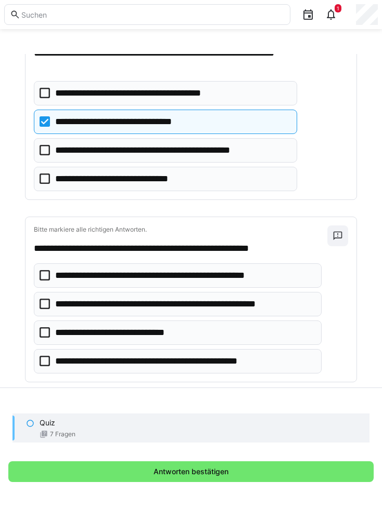
scroll to position [489, 0]
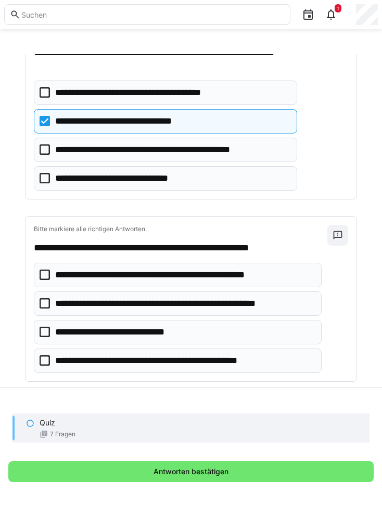
click at [45, 308] on icon at bounding box center [45, 303] width 10 height 10
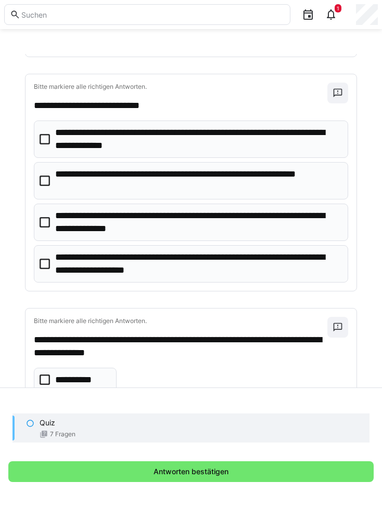
scroll to position [815, 0]
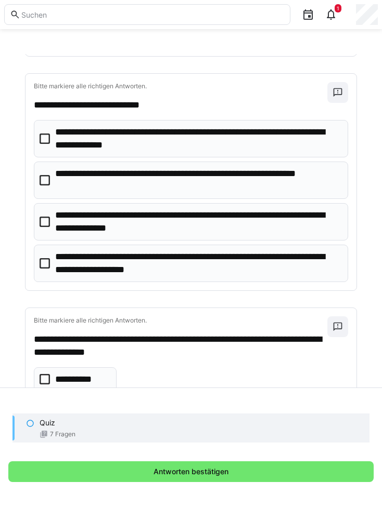
click at [47, 226] on icon at bounding box center [45, 222] width 10 height 10
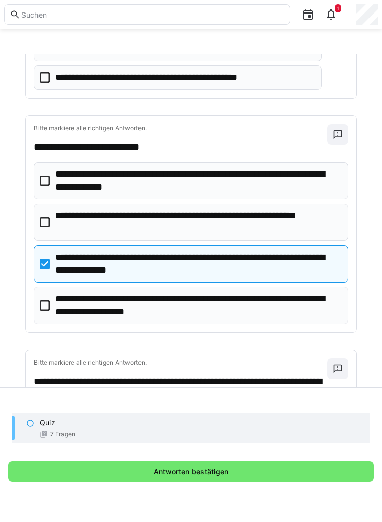
scroll to position [767, 0]
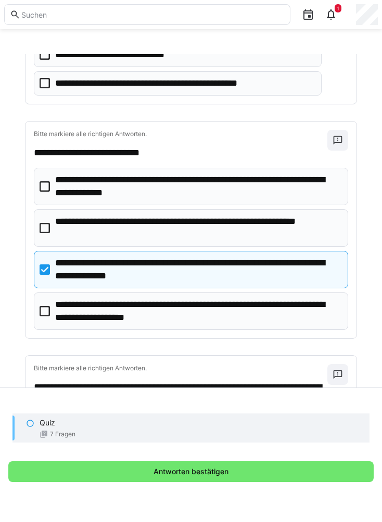
click at [44, 234] on eds-checkbox "**********" at bounding box center [191, 228] width 314 height 37
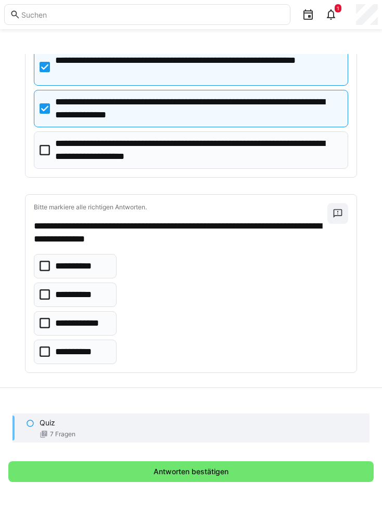
scroll to position [930, 0]
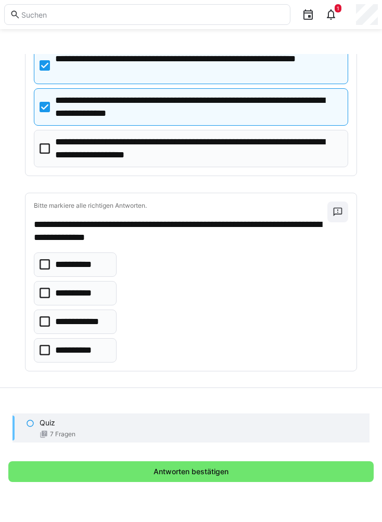
click at [45, 297] on icon at bounding box center [45, 293] width 10 height 10
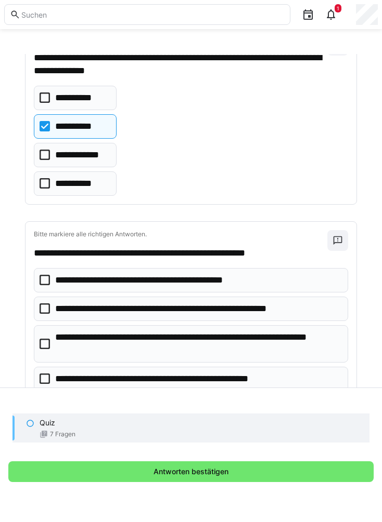
scroll to position [1095, 0]
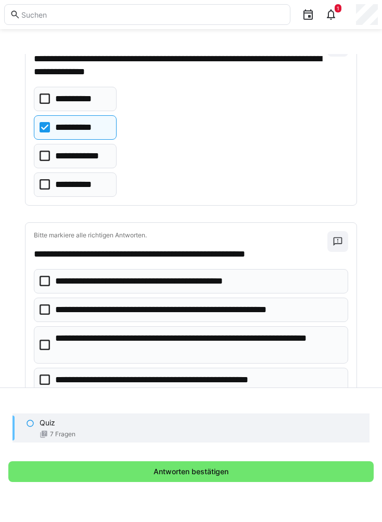
click at [46, 316] on eds-checkbox "**********" at bounding box center [191, 310] width 314 height 24
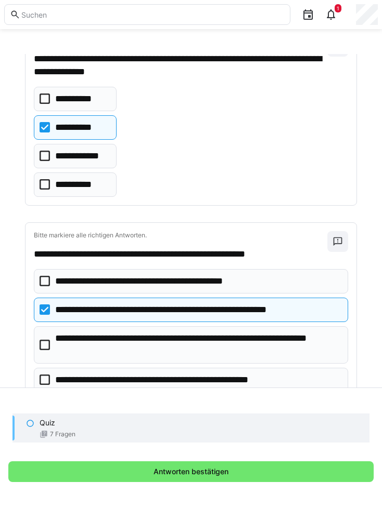
click at [158, 477] on span "Antworten bestätigen" at bounding box center [191, 472] width 78 height 10
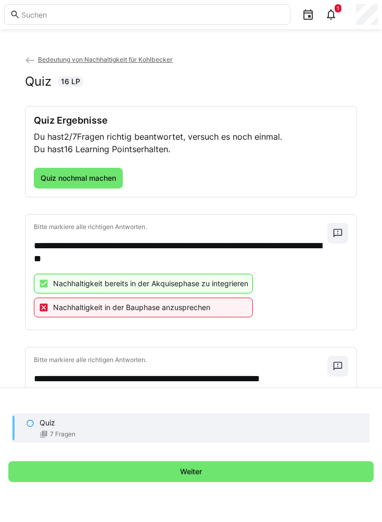
scroll to position [0, 0]
click at [79, 181] on span "Quiz nochmal machen" at bounding box center [78, 178] width 79 height 10
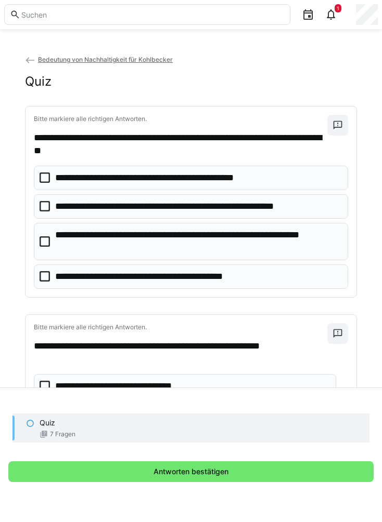
click at [45, 208] on icon at bounding box center [45, 206] width 10 height 10
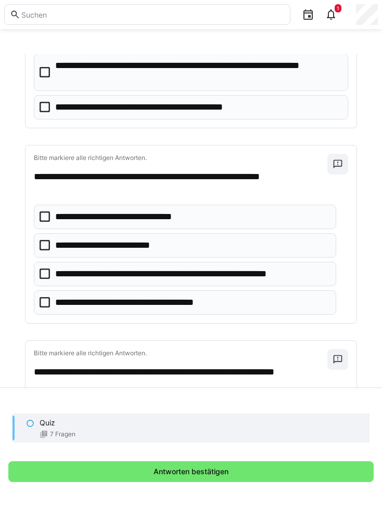
scroll to position [170, 0]
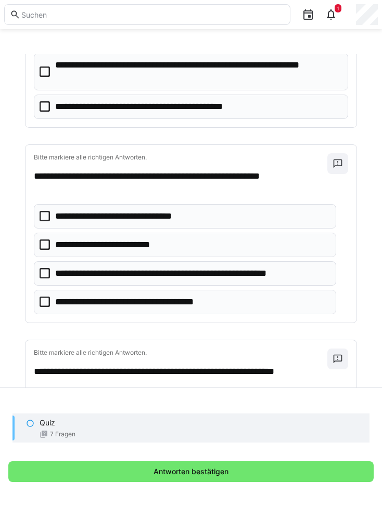
click at [42, 276] on icon at bounding box center [45, 273] width 10 height 10
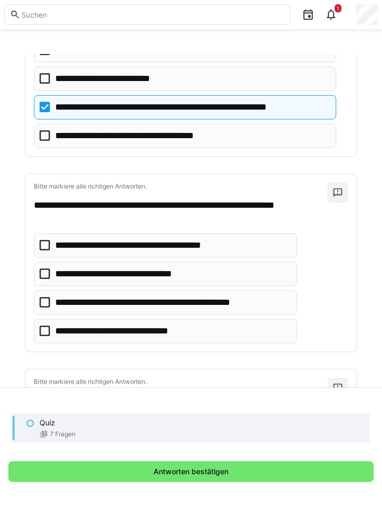
scroll to position [337, 0]
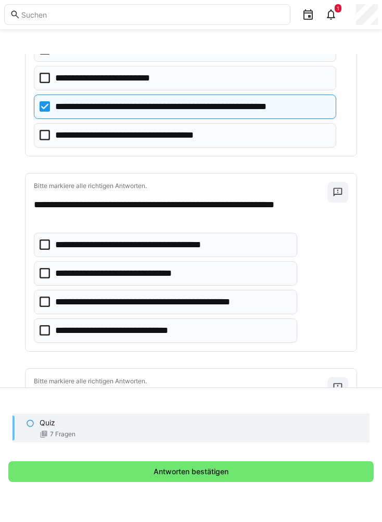
click at [47, 277] on icon at bounding box center [45, 273] width 10 height 10
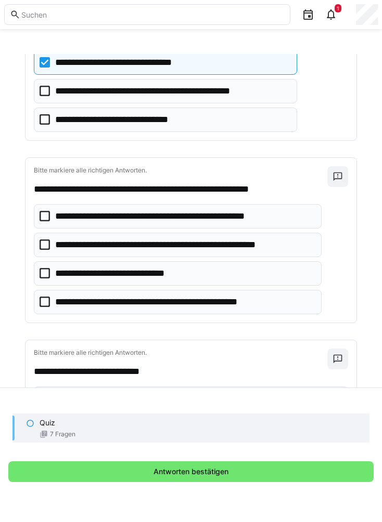
scroll to position [549, 0]
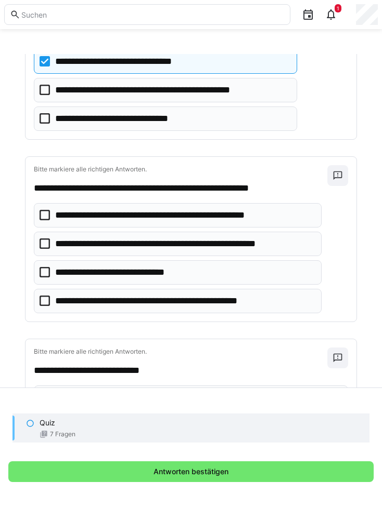
click at [45, 247] on icon at bounding box center [45, 244] width 10 height 10
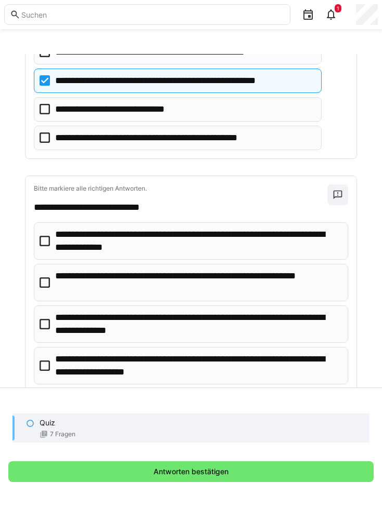
scroll to position [713, 0]
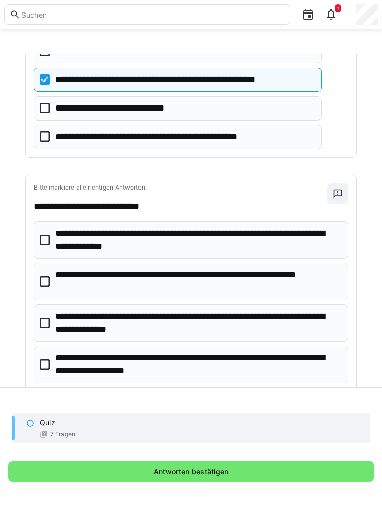
click at [47, 244] on icon at bounding box center [45, 240] width 10 height 10
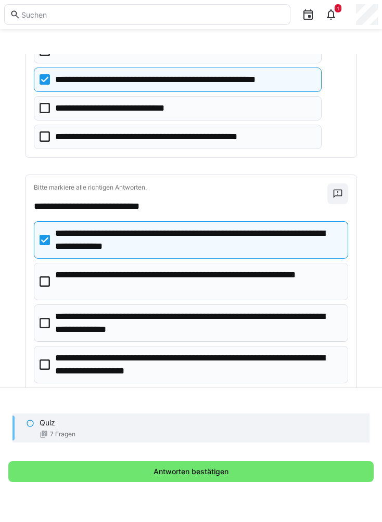
click at [49, 285] on icon at bounding box center [45, 282] width 10 height 10
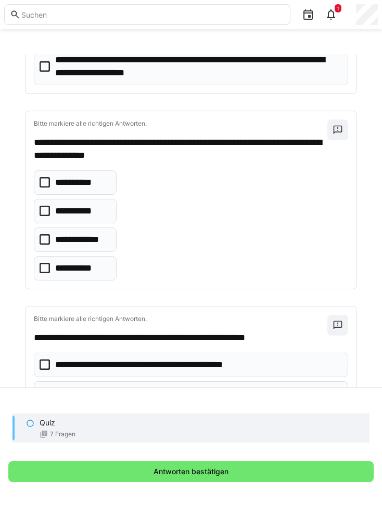
scroll to position [1012, 0]
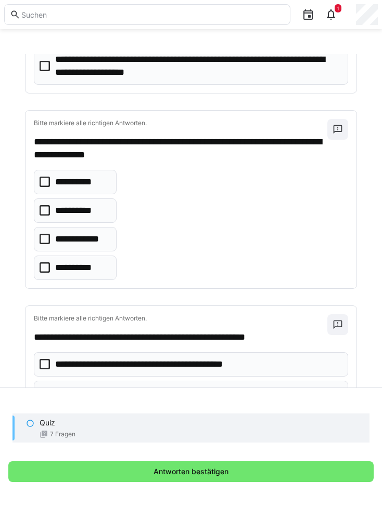
click at [42, 183] on icon at bounding box center [45, 182] width 10 height 10
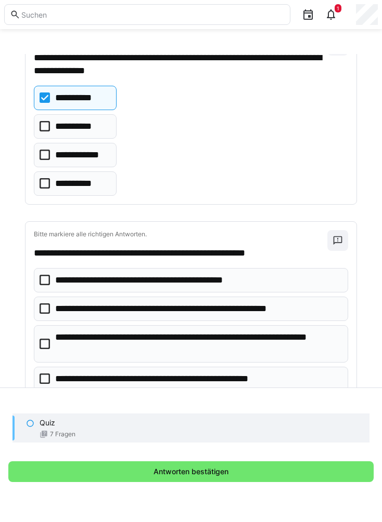
scroll to position [1095, 0]
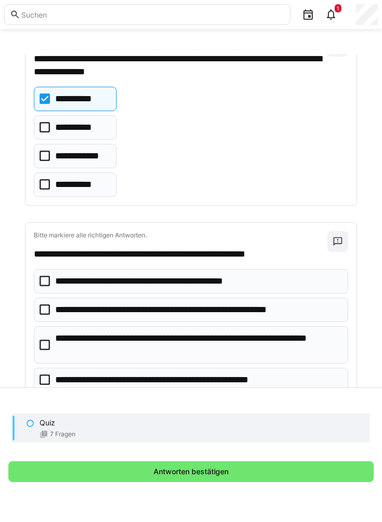
click at [49, 314] on icon at bounding box center [45, 310] width 10 height 10
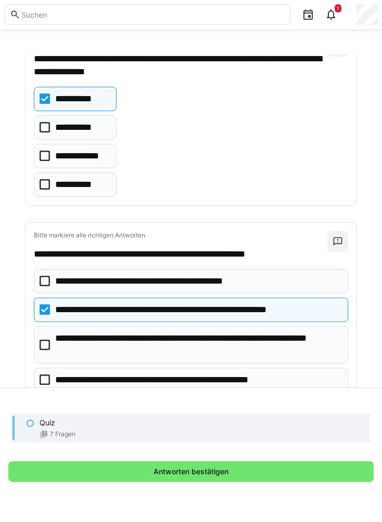
click at [178, 477] on span "Antworten bestätigen" at bounding box center [191, 472] width 78 height 10
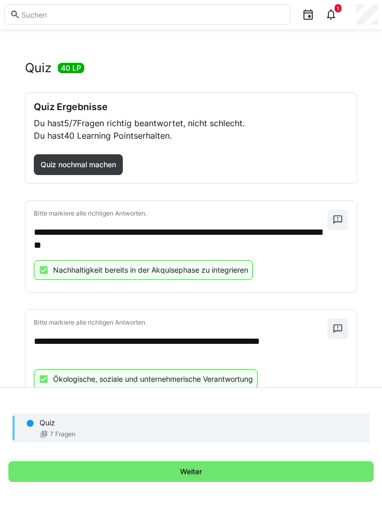
scroll to position [13, 0]
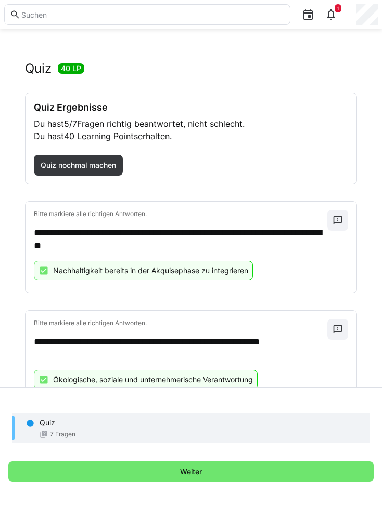
click at [81, 167] on span "Quiz nochmal machen" at bounding box center [78, 165] width 79 height 10
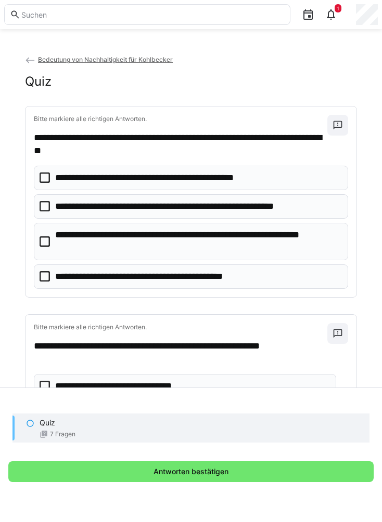
scroll to position [0, 0]
click at [44, 208] on icon at bounding box center [45, 206] width 10 height 10
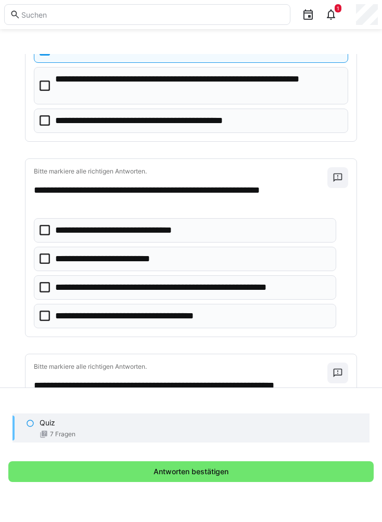
scroll to position [158, 0]
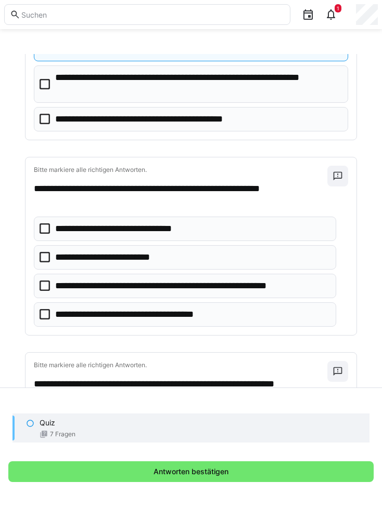
click at [43, 290] on icon at bounding box center [45, 286] width 10 height 10
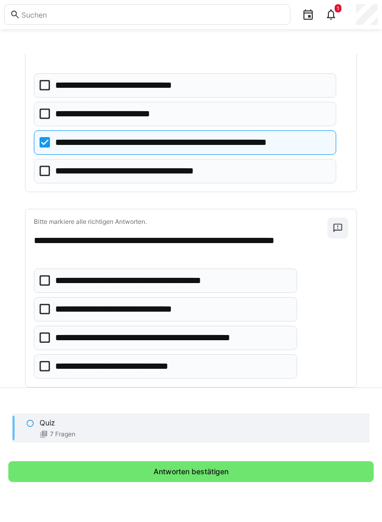
scroll to position [302, 0]
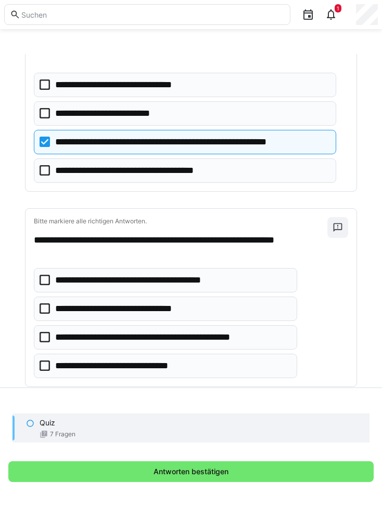
click at [44, 371] on eds-checkbox "**********" at bounding box center [165, 366] width 263 height 24
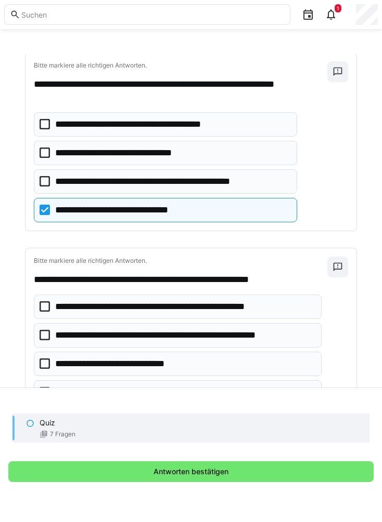
scroll to position [458, 0]
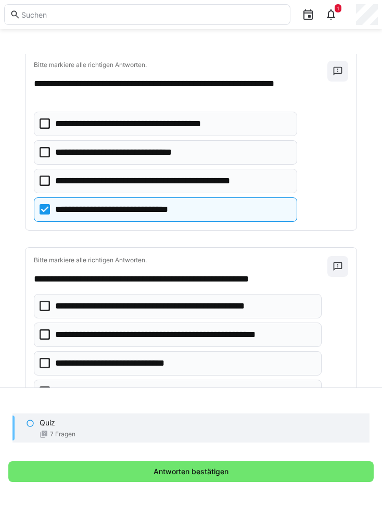
click at [47, 339] on icon at bounding box center [45, 335] width 10 height 10
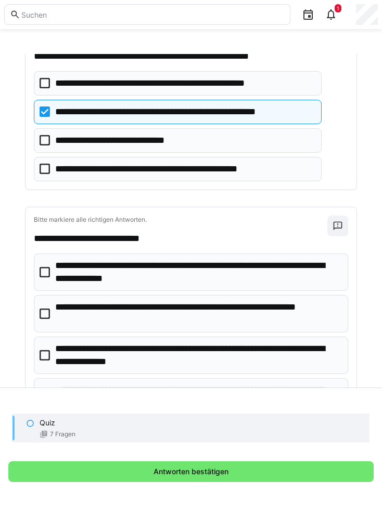
scroll to position [682, 0]
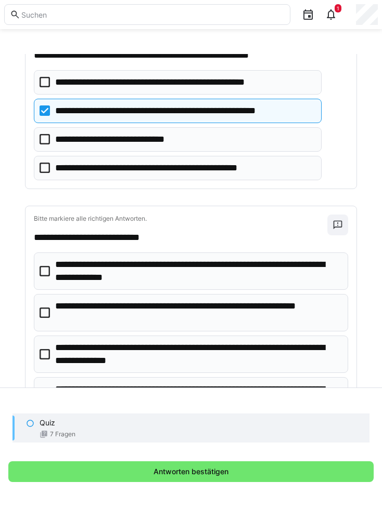
click at [42, 318] on eds-checkbox "**********" at bounding box center [191, 312] width 314 height 37
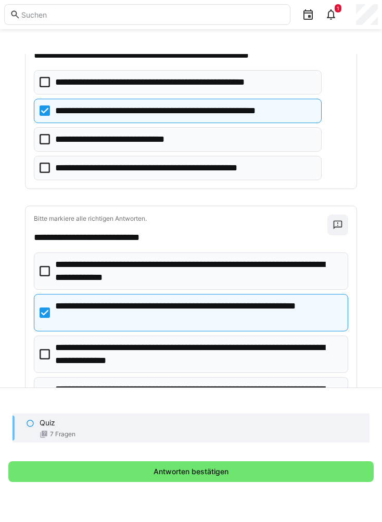
click at [45, 358] on icon at bounding box center [45, 354] width 10 height 10
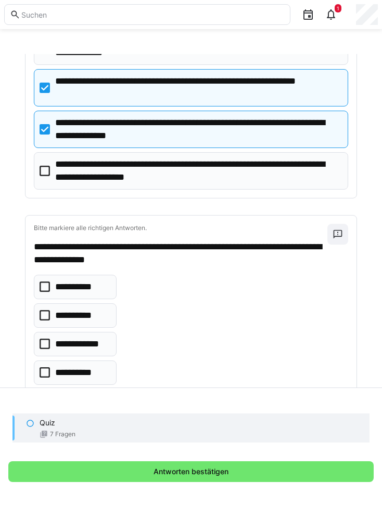
scroll to position [908, 0]
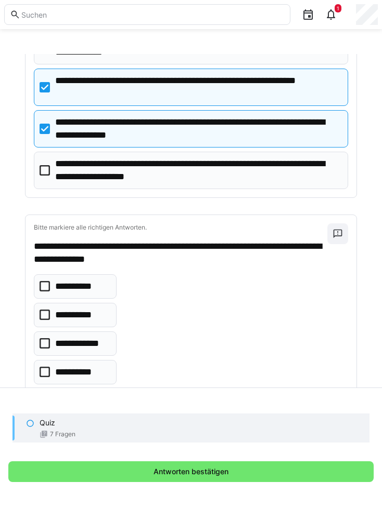
click at [50, 289] on eds-checkbox "**********" at bounding box center [75, 286] width 83 height 24
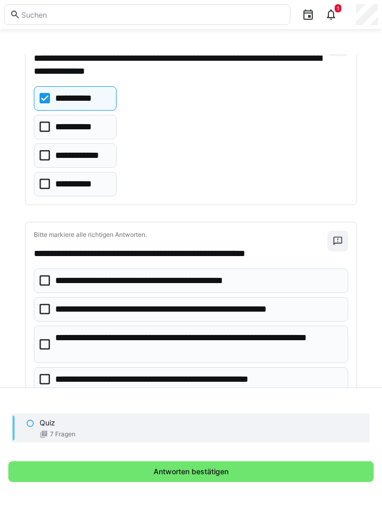
scroll to position [1095, 0]
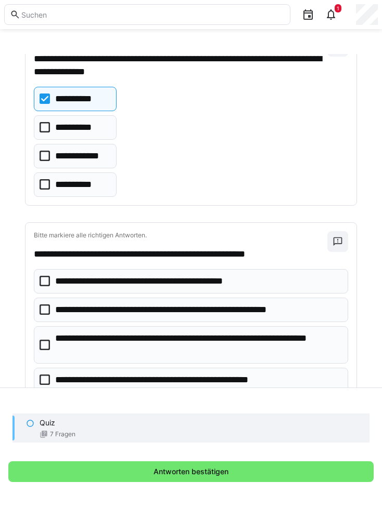
click at [49, 310] on icon at bounding box center [45, 310] width 10 height 10
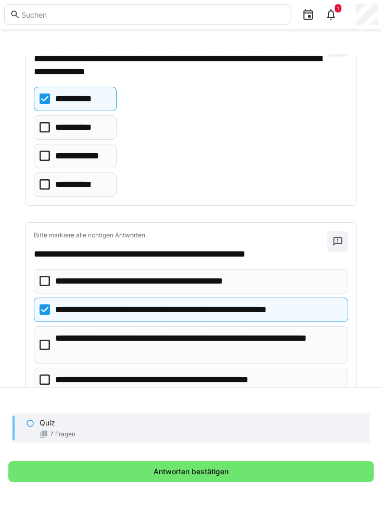
click at [154, 477] on span "Antworten bestätigen" at bounding box center [191, 472] width 78 height 10
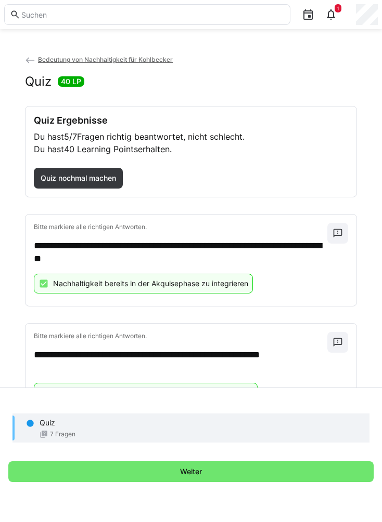
scroll to position [0, 0]
click at [73, 182] on span "Quiz nochmal machen" at bounding box center [78, 178] width 79 height 10
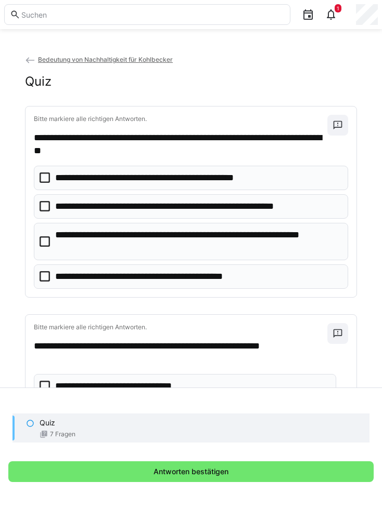
click at [44, 209] on icon at bounding box center [45, 206] width 10 height 10
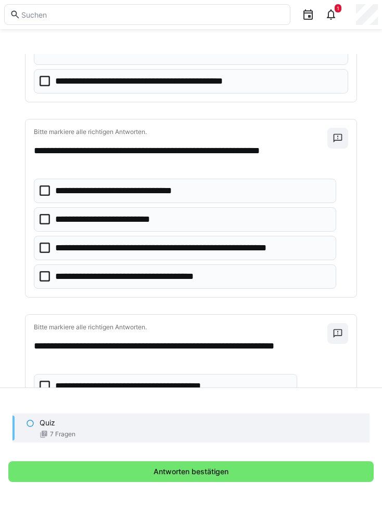
scroll to position [196, 0]
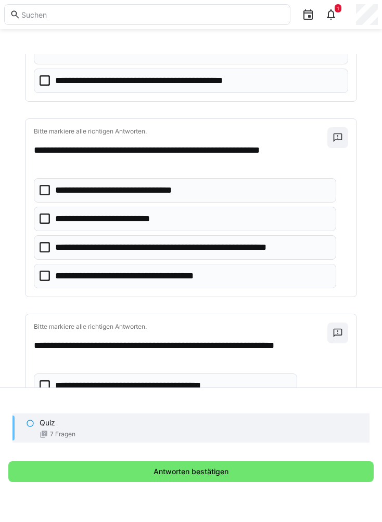
click at [46, 251] on icon at bounding box center [45, 247] width 10 height 10
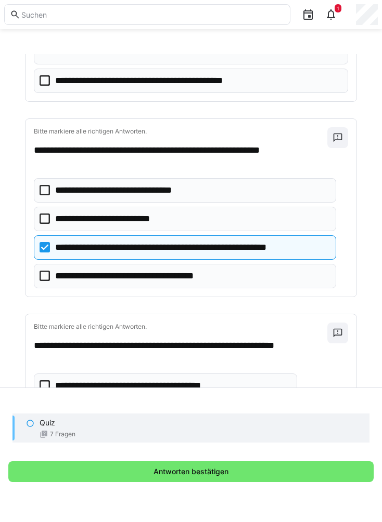
click at [46, 191] on icon at bounding box center [45, 190] width 10 height 10
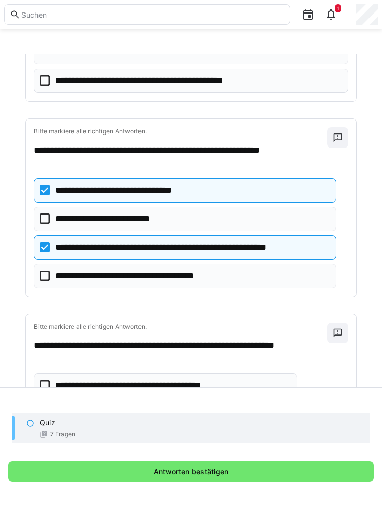
click at [44, 248] on icon at bounding box center [45, 247] width 10 height 10
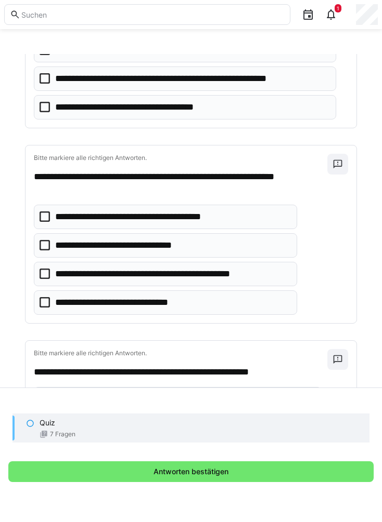
scroll to position [366, 0]
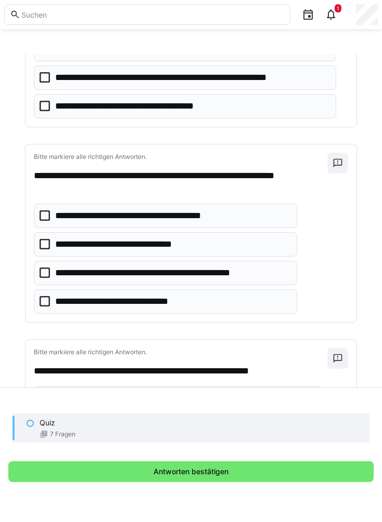
click at [48, 218] on icon at bounding box center [45, 216] width 10 height 10
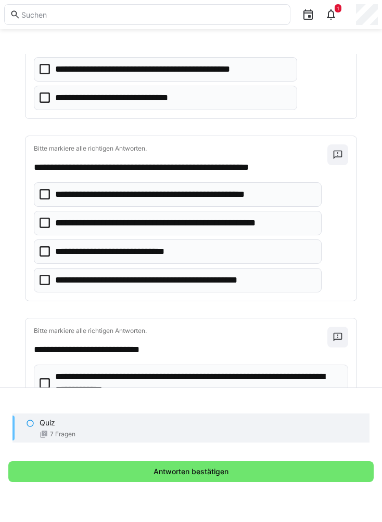
scroll to position [570, 0]
click at [47, 227] on icon at bounding box center [45, 223] width 10 height 10
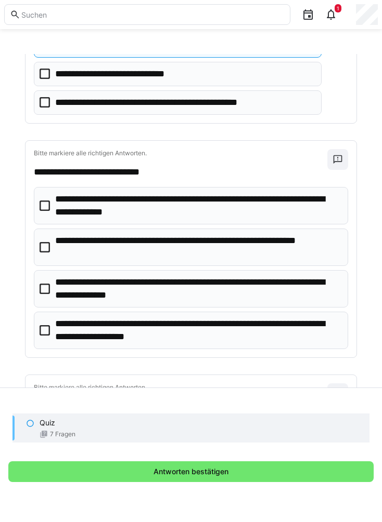
scroll to position [748, 0]
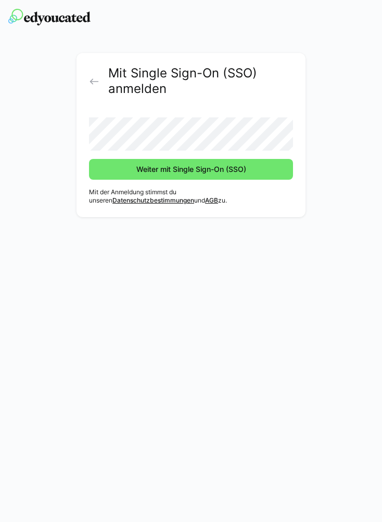
click at [191, 169] on button "Weiter mit Single Sign-On (SSO)" at bounding box center [191, 169] width 204 height 21
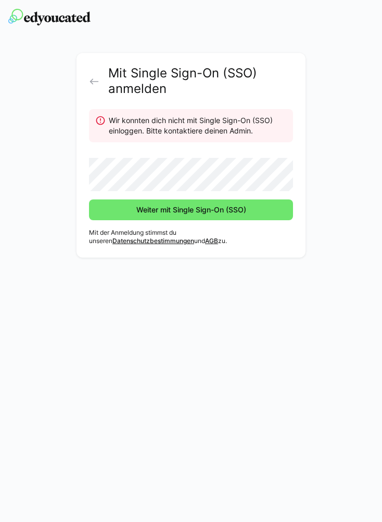
click at [191, 210] on button "Weiter mit Single Sign-On (SSO)" at bounding box center [191, 210] width 204 height 21
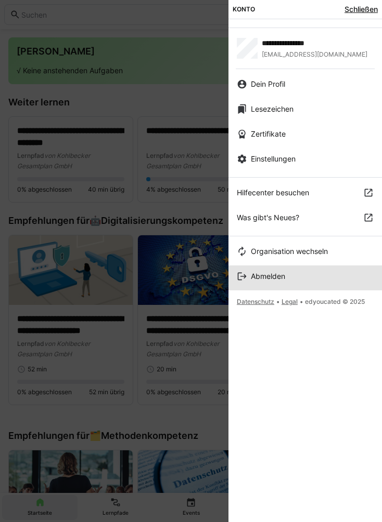
click at [258, 282] on link "Abmelden" at bounding box center [304, 278] width 153 height 25
